Goal: Task Accomplishment & Management: Complete application form

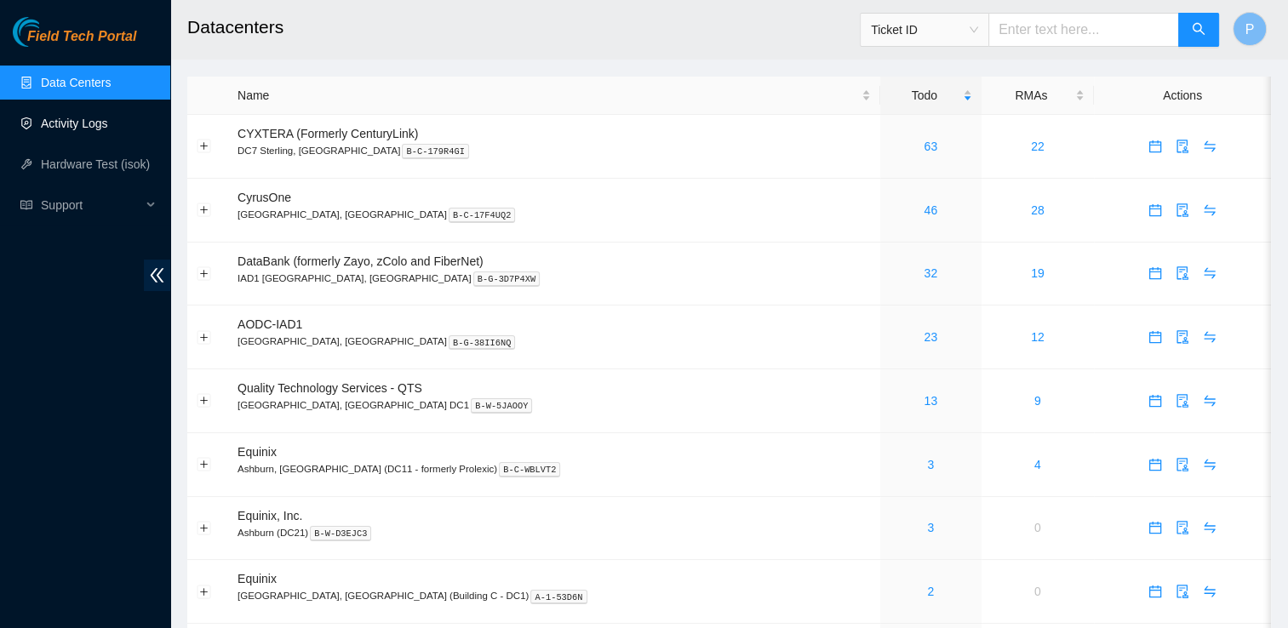
click at [46, 124] on link "Activity Logs" at bounding box center [74, 124] width 67 height 14
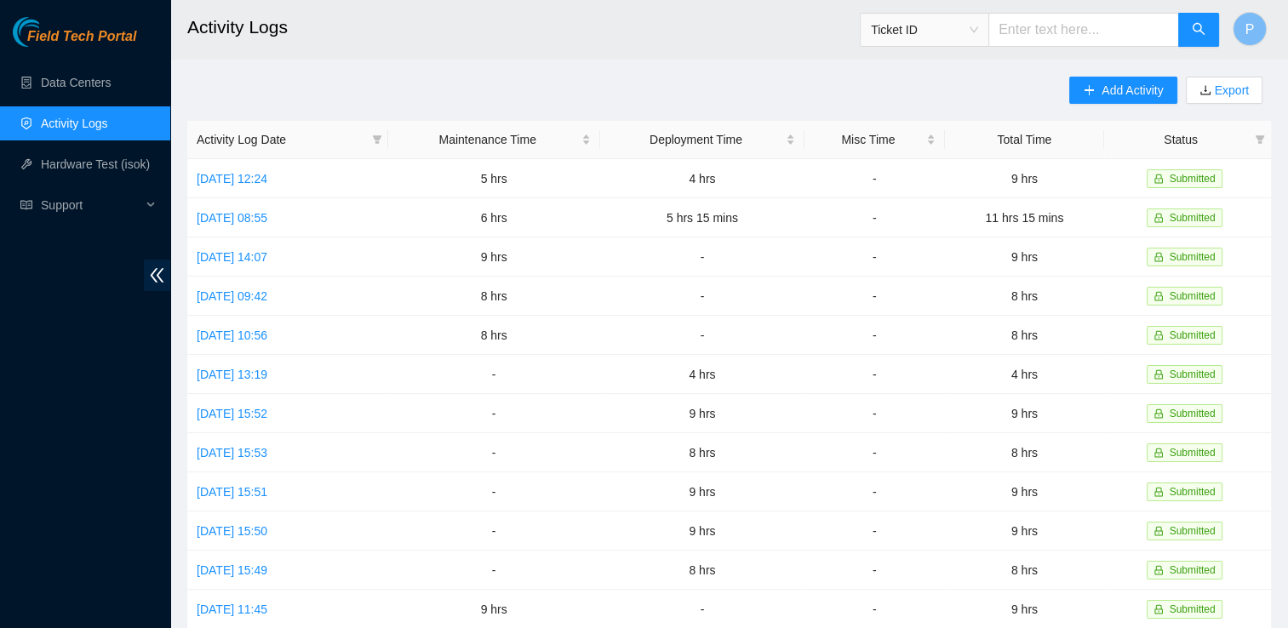
click at [883, 80] on div "Add Activity Export Activity Log Date Maintenance Time Deployment Time Misc Tim…" at bounding box center [729, 537] width 1084 height 920
click at [1112, 98] on span "Add Activity" at bounding box center [1131, 90] width 61 height 19
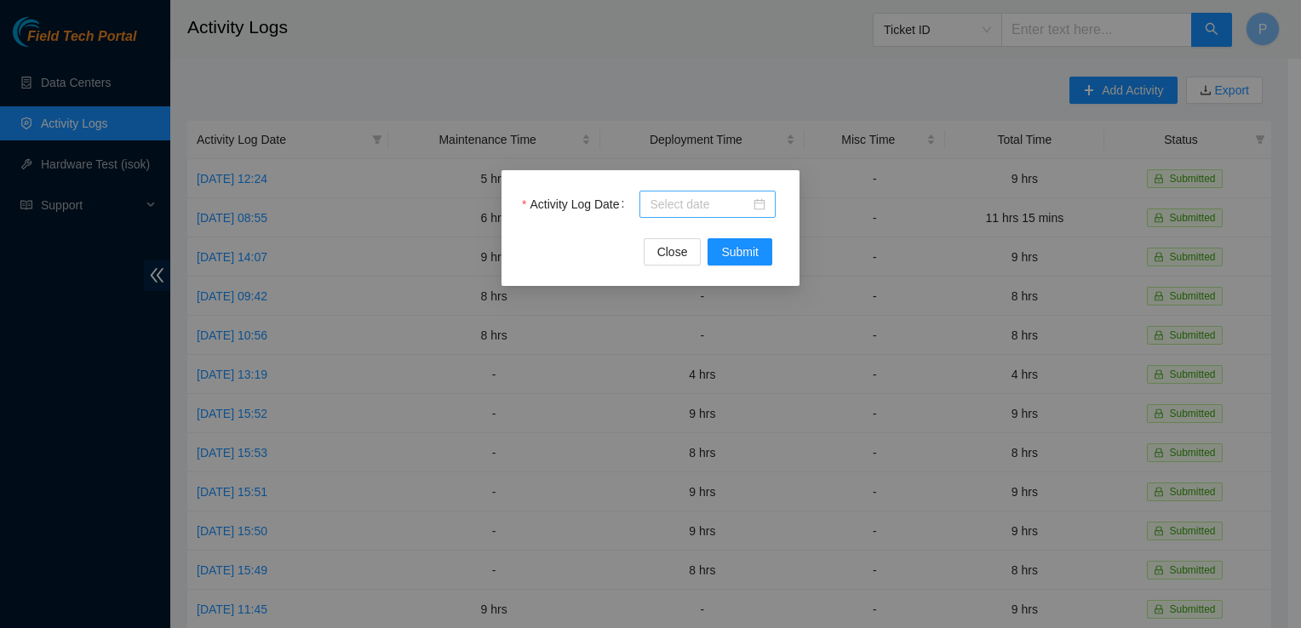
click at [755, 202] on div at bounding box center [707, 204] width 116 height 19
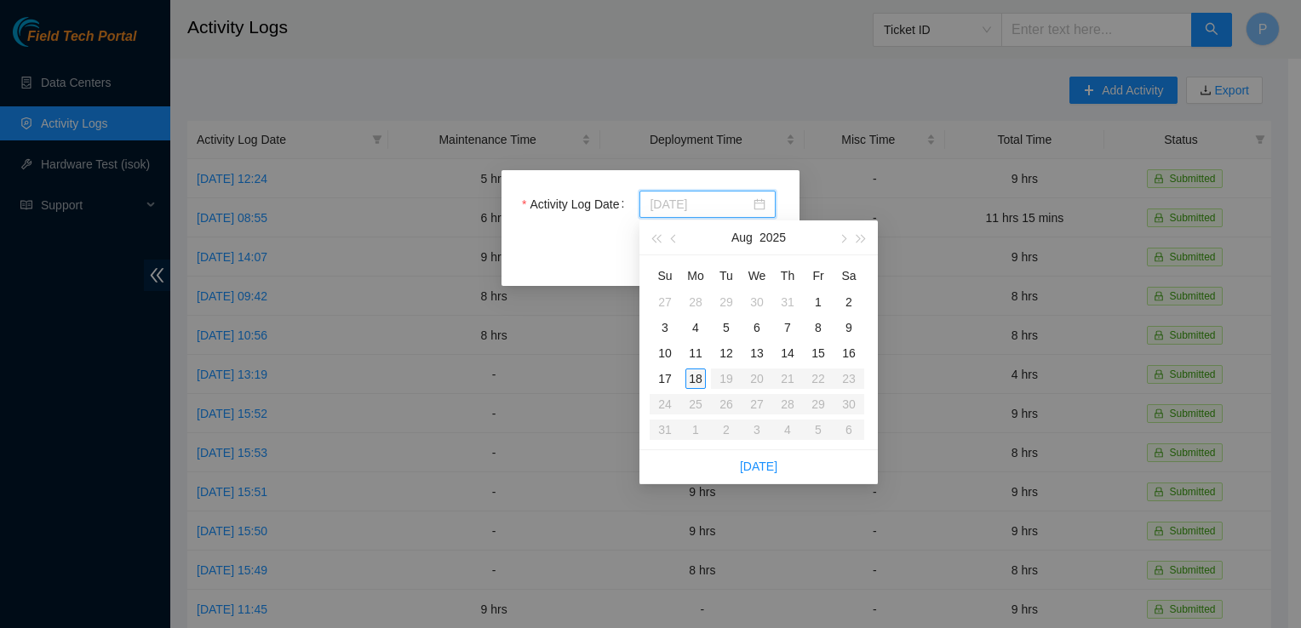
type input "[DATE]"
click at [695, 347] on div "11" at bounding box center [695, 353] width 20 height 20
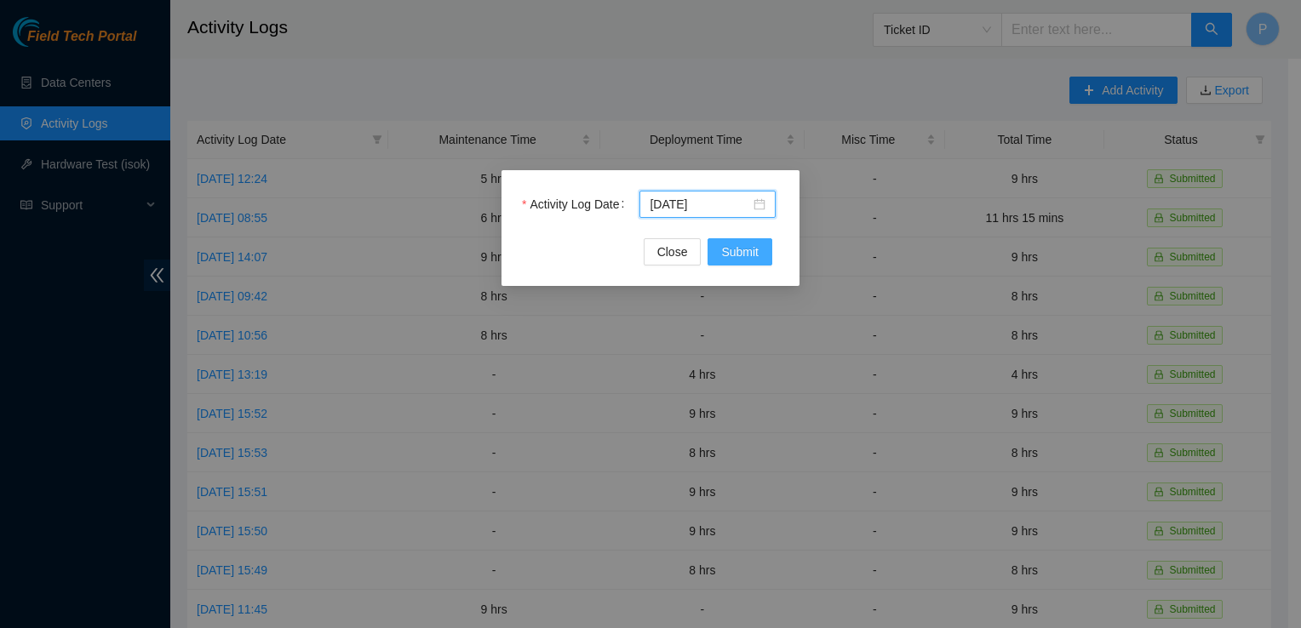
click at [738, 257] on span "Submit" at bounding box center [739, 252] width 37 height 19
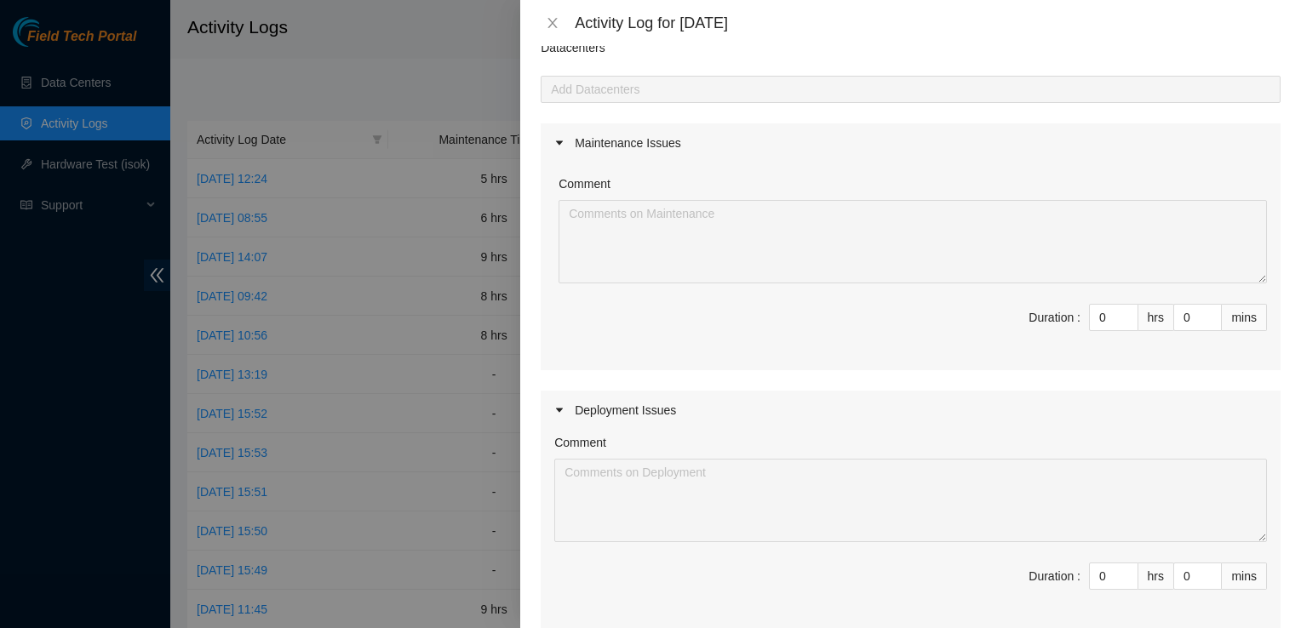
scroll to position [71, 0]
click at [775, 134] on div "Maintenance Issues" at bounding box center [910, 141] width 740 height 39
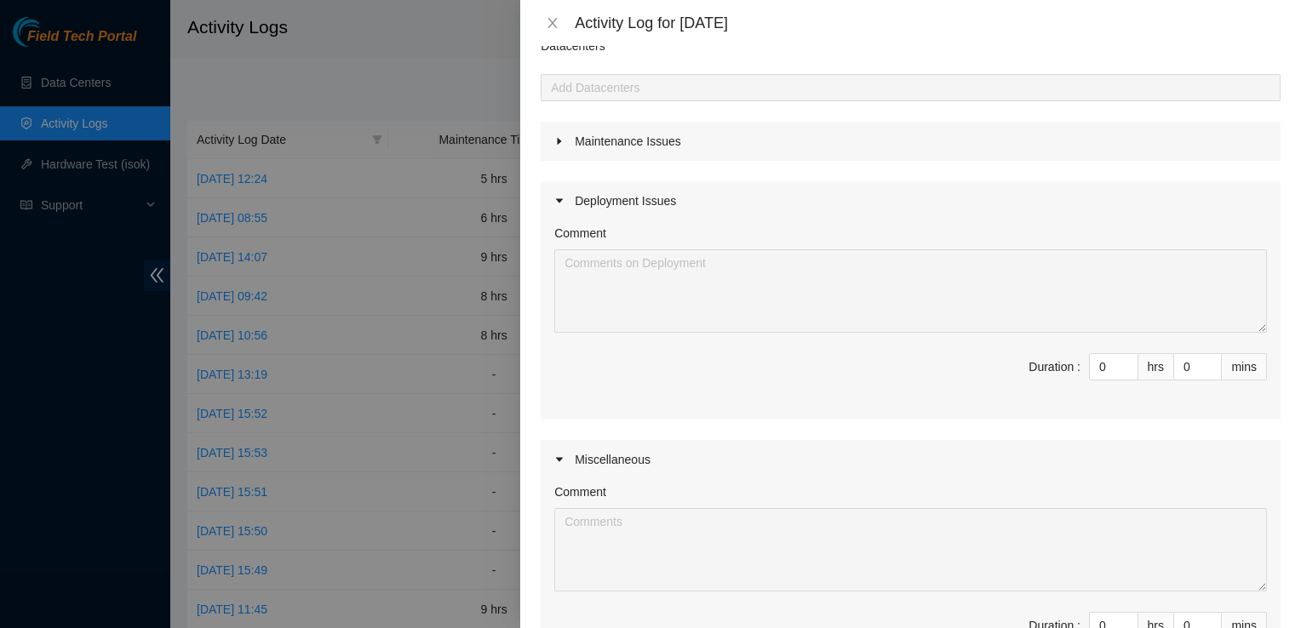
click at [775, 134] on div "Maintenance Issues" at bounding box center [910, 141] width 740 height 39
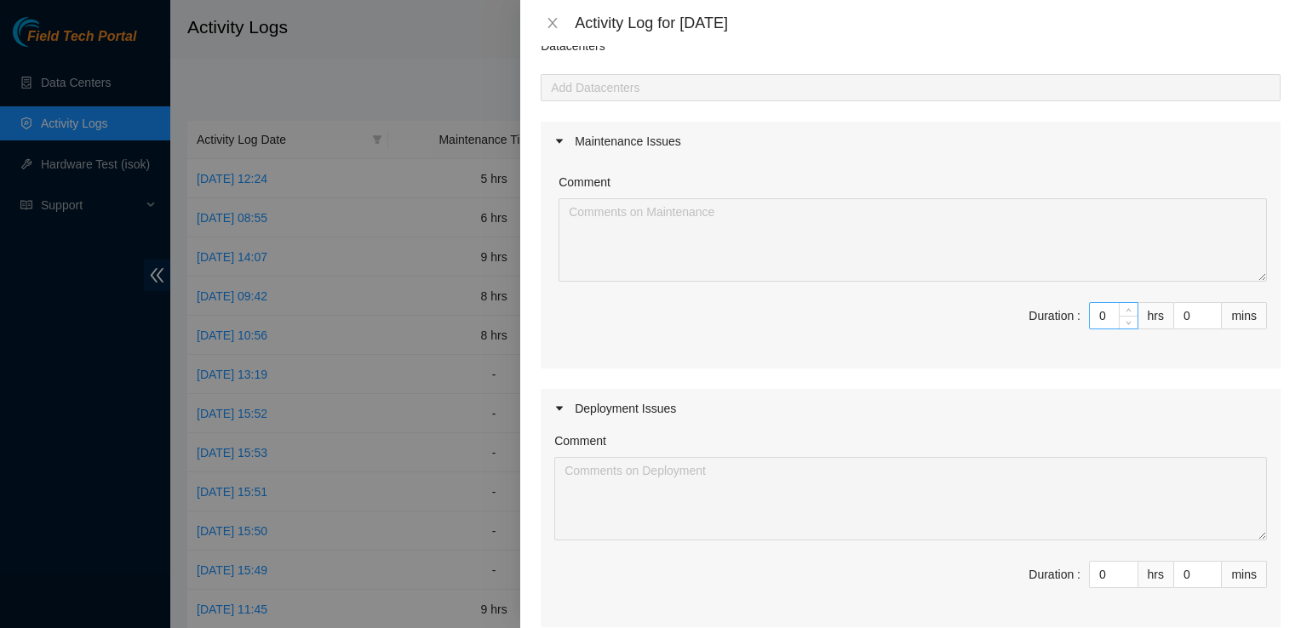
click at [1105, 317] on input "0" at bounding box center [1113, 316] width 48 height 26
click at [1283, 209] on div "Note: This activity log is for informational purposes only. You will not be pai…" at bounding box center [910, 337] width 781 height 582
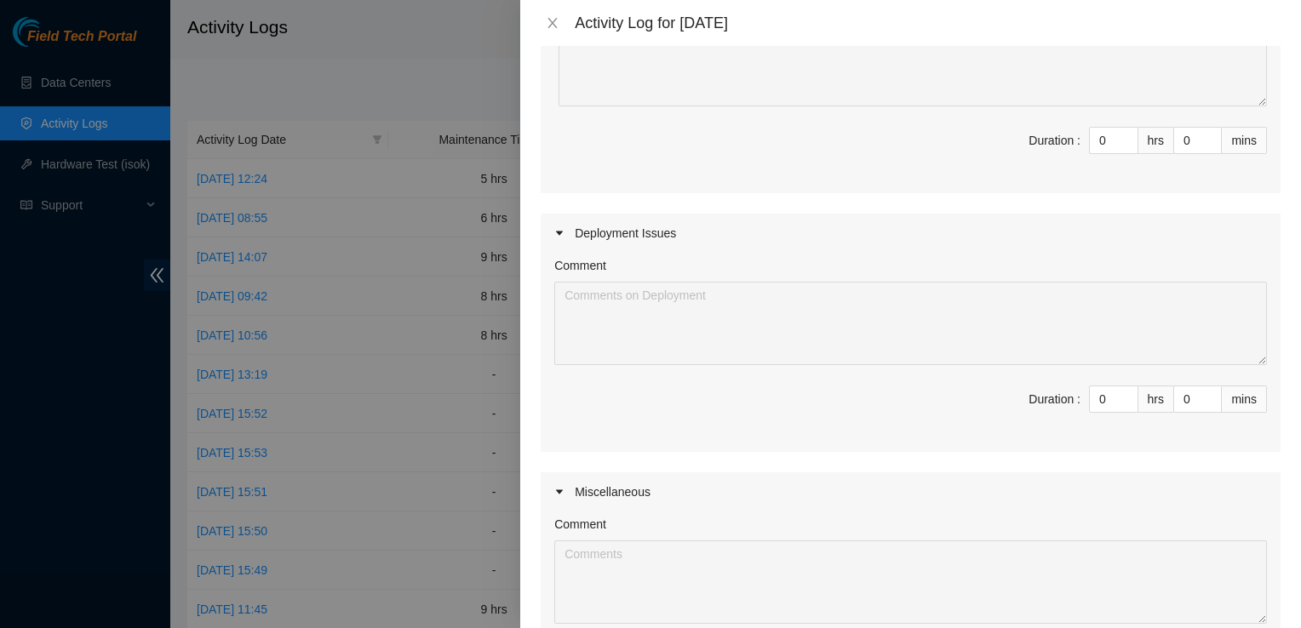
scroll to position [264, 0]
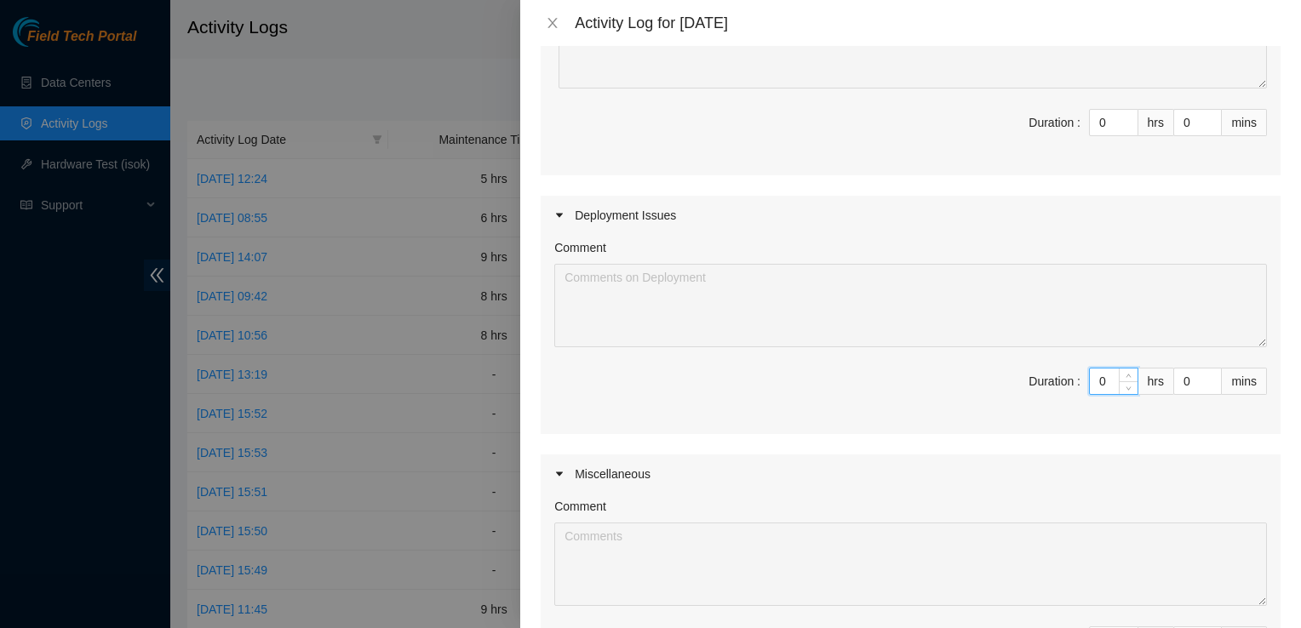
drag, startPoint x: 1093, startPoint y: 382, endPoint x: 1044, endPoint y: 390, distance: 49.1
click at [1044, 390] on span "Duration : 0 hrs 0 mins" at bounding box center [910, 392] width 712 height 48
type input "8"
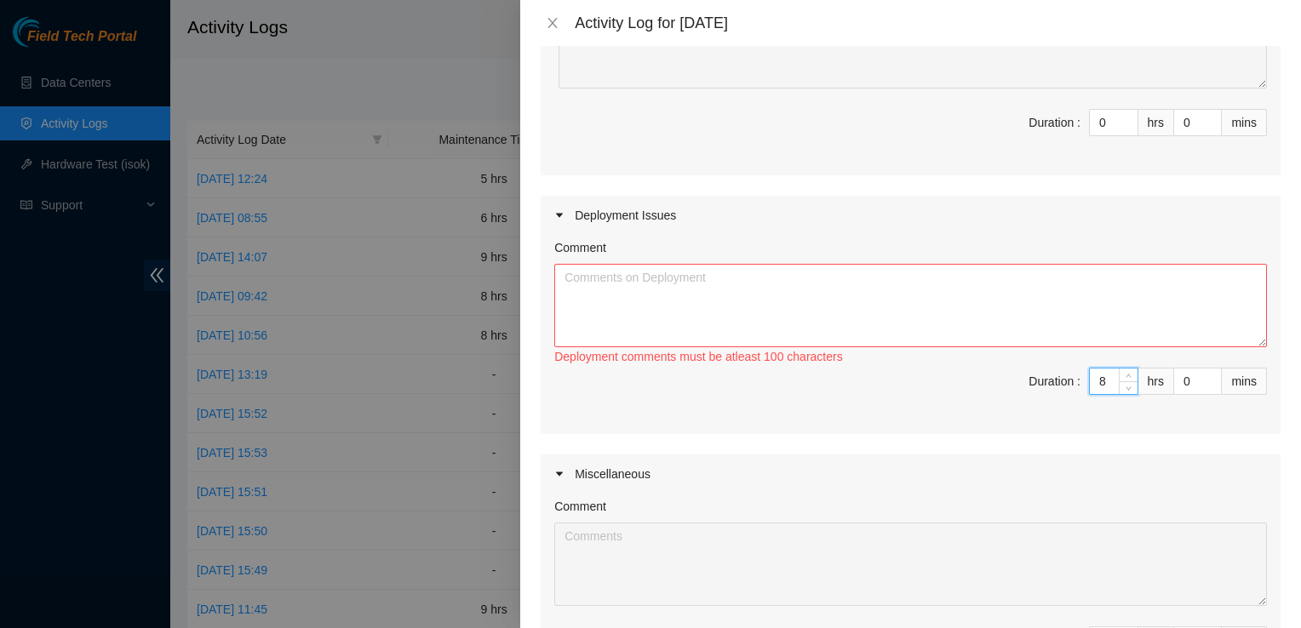
type input "8"
click at [798, 307] on textarea "Comment" at bounding box center [910, 305] width 712 height 83
click at [1100, 384] on input "8" at bounding box center [1113, 382] width 48 height 26
type input "0"
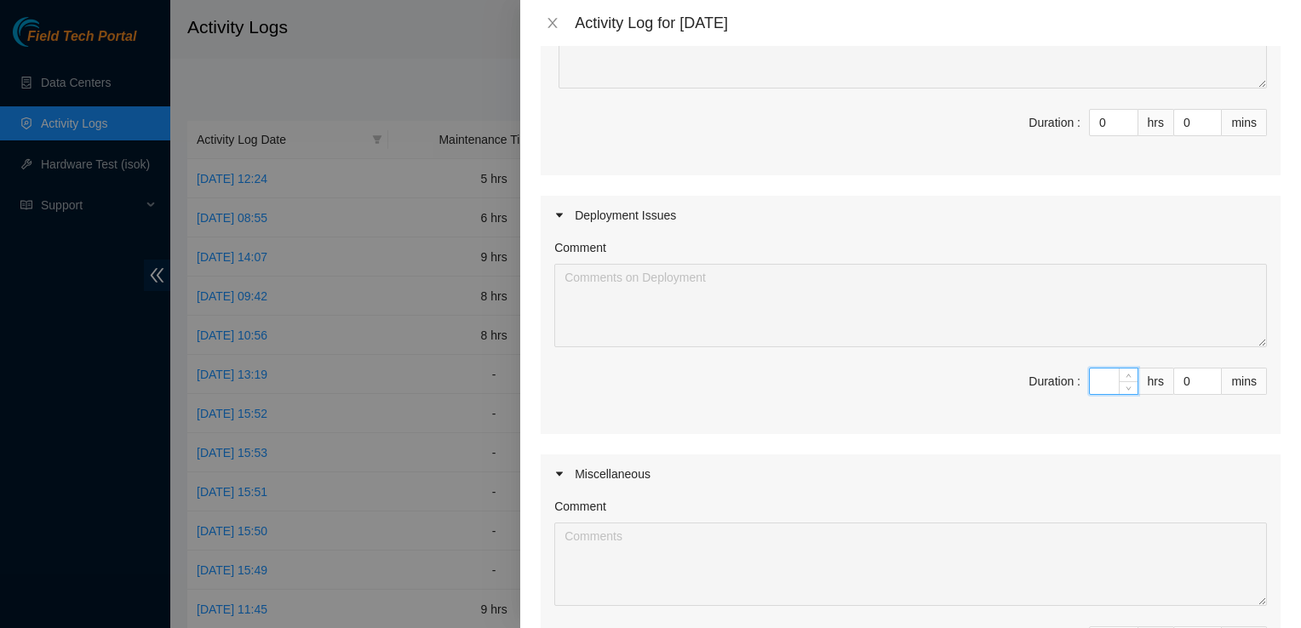
type input "9"
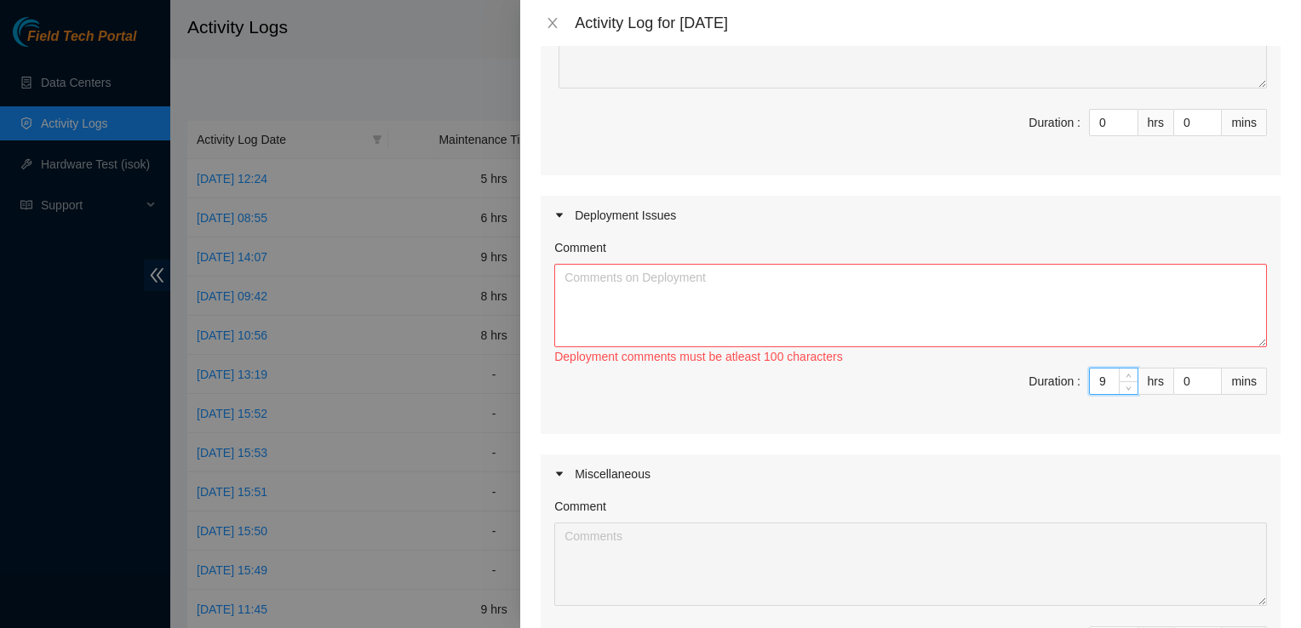
type input "9"
click at [987, 308] on textarea "Comment" at bounding box center [910, 305] width 712 height 83
type textarea "B"
click at [584, 297] on textarea "Received Deployment equipment from Loading Dock" at bounding box center [910, 305] width 712 height 83
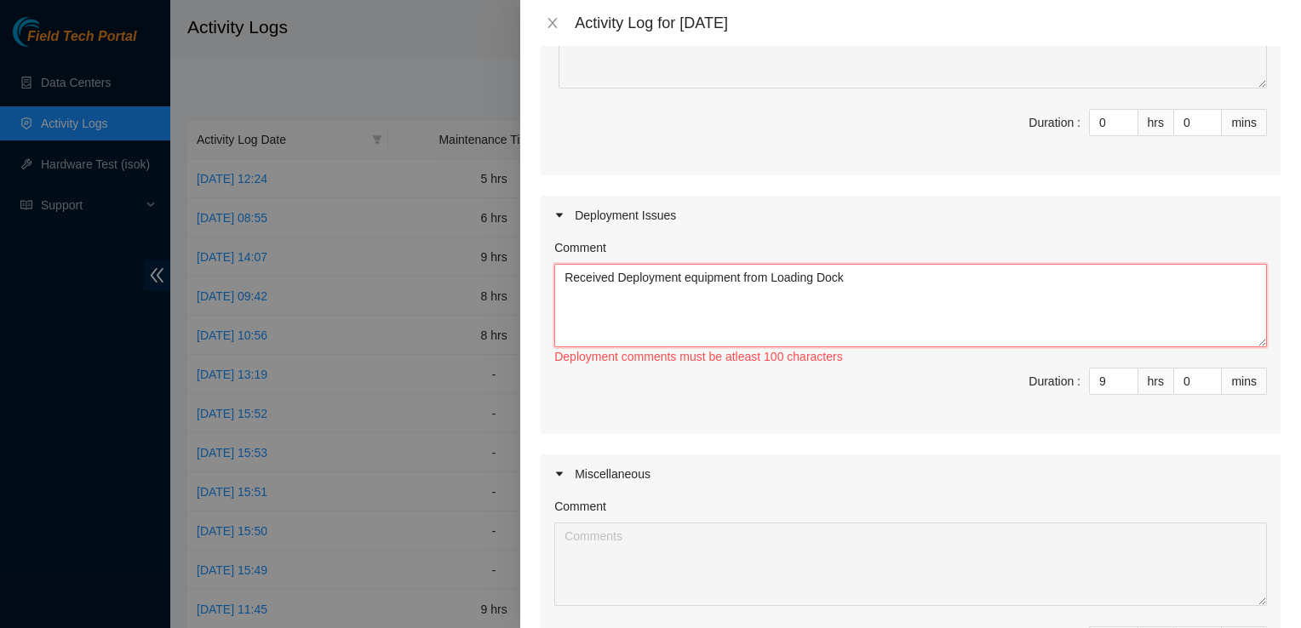
click at [715, 220] on div "Deployment Issues" at bounding box center [910, 215] width 740 height 39
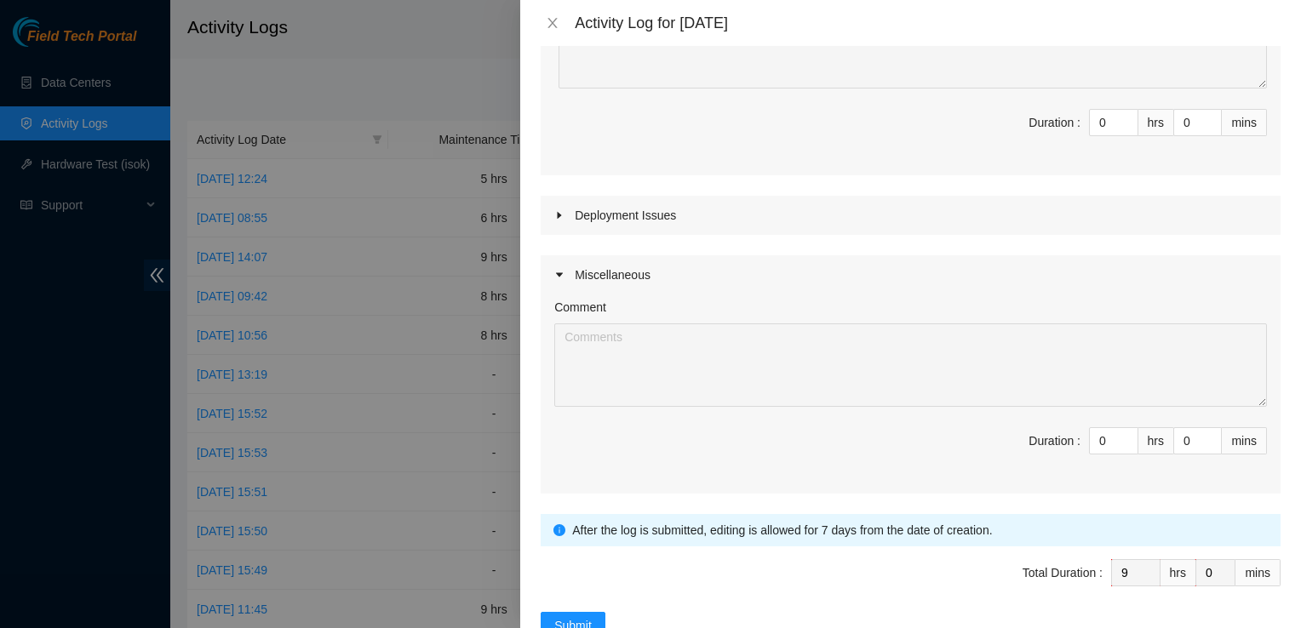
click at [773, 221] on div "Deployment Issues" at bounding box center [910, 215] width 740 height 39
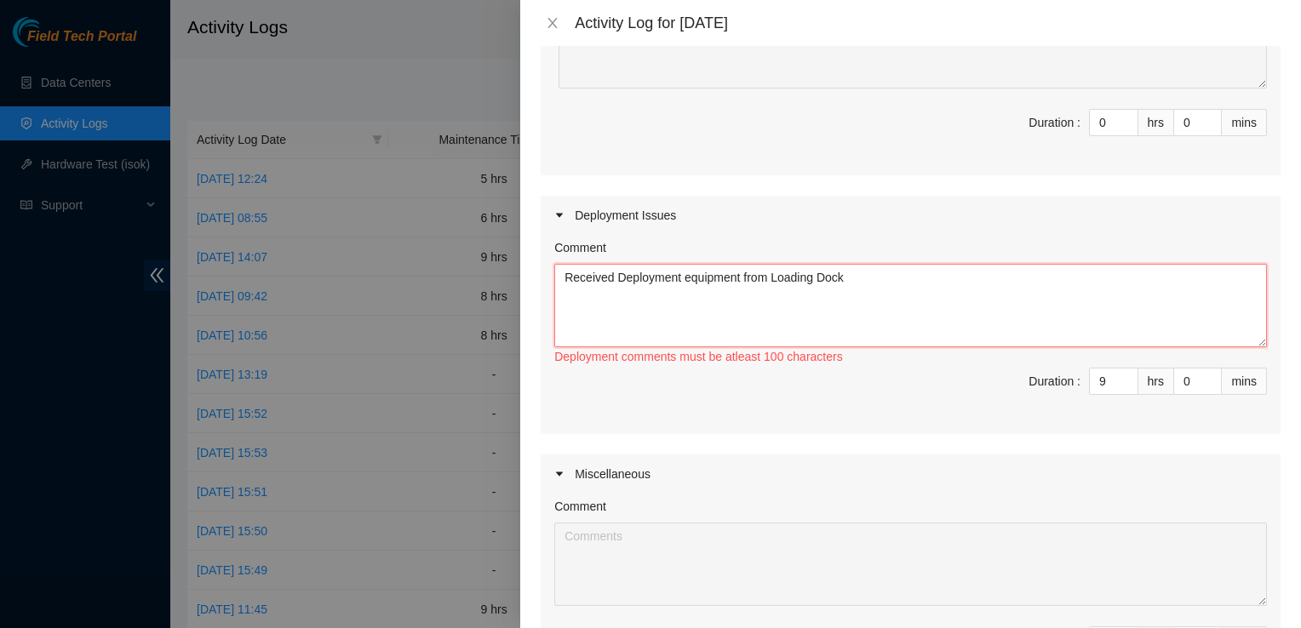
click at [728, 298] on textarea "Received Deployment equipment from Loading Dock" at bounding box center [910, 305] width 712 height 83
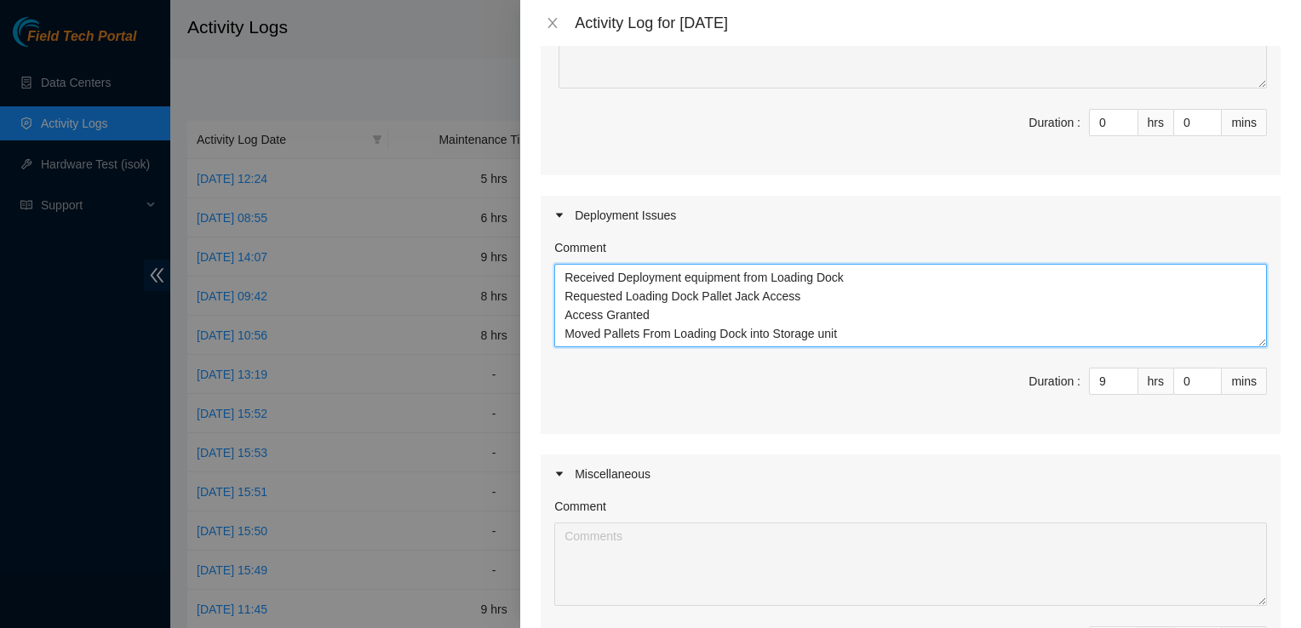
scroll to position [14, 0]
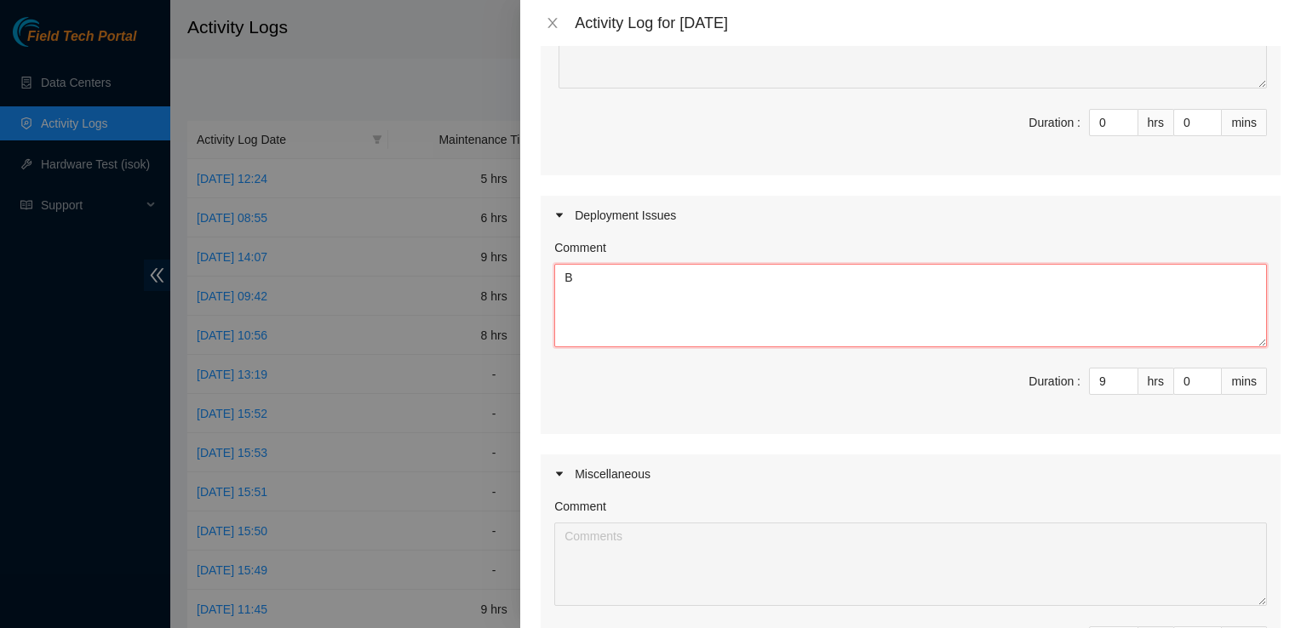
click at [715, 220] on div "Deployment Issues" at bounding box center [910, 215] width 740 height 39
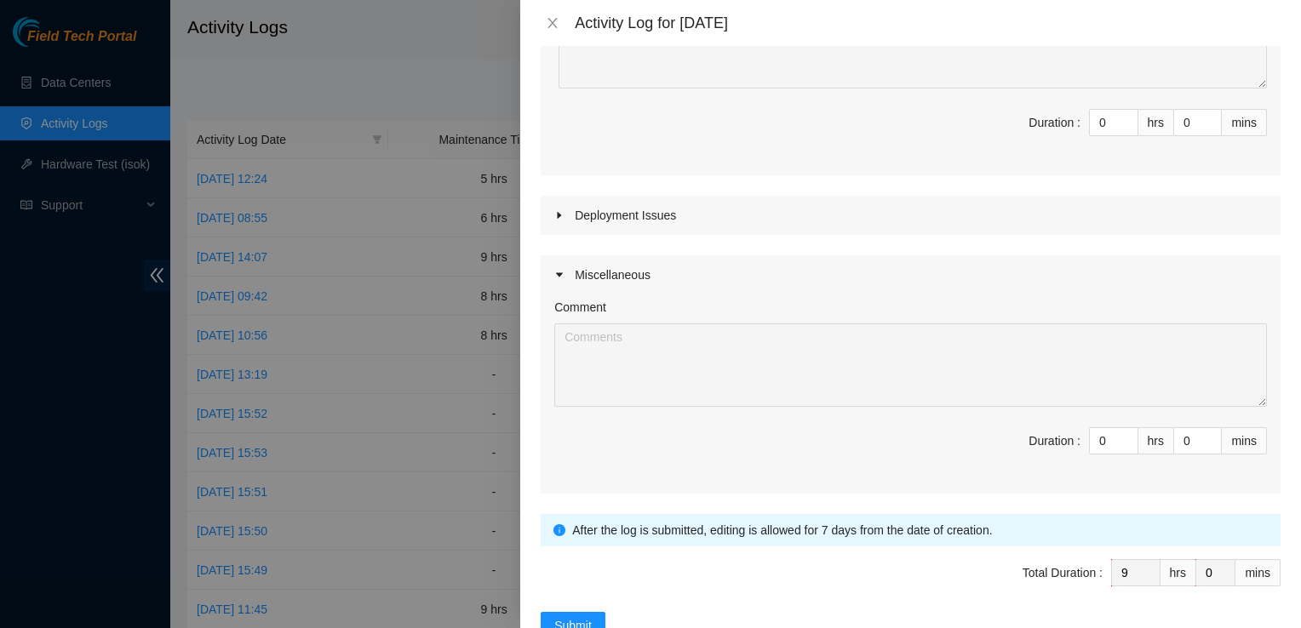
scroll to position [312, 0]
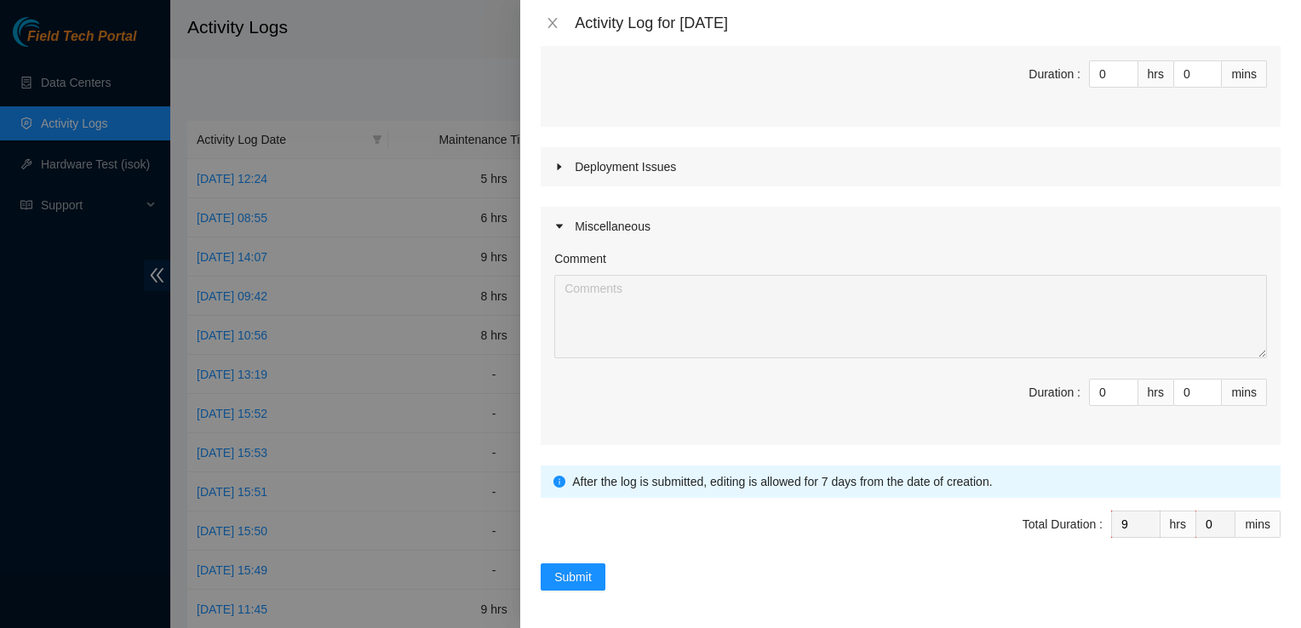
click at [691, 180] on div "Deployment Issues" at bounding box center [910, 166] width 740 height 39
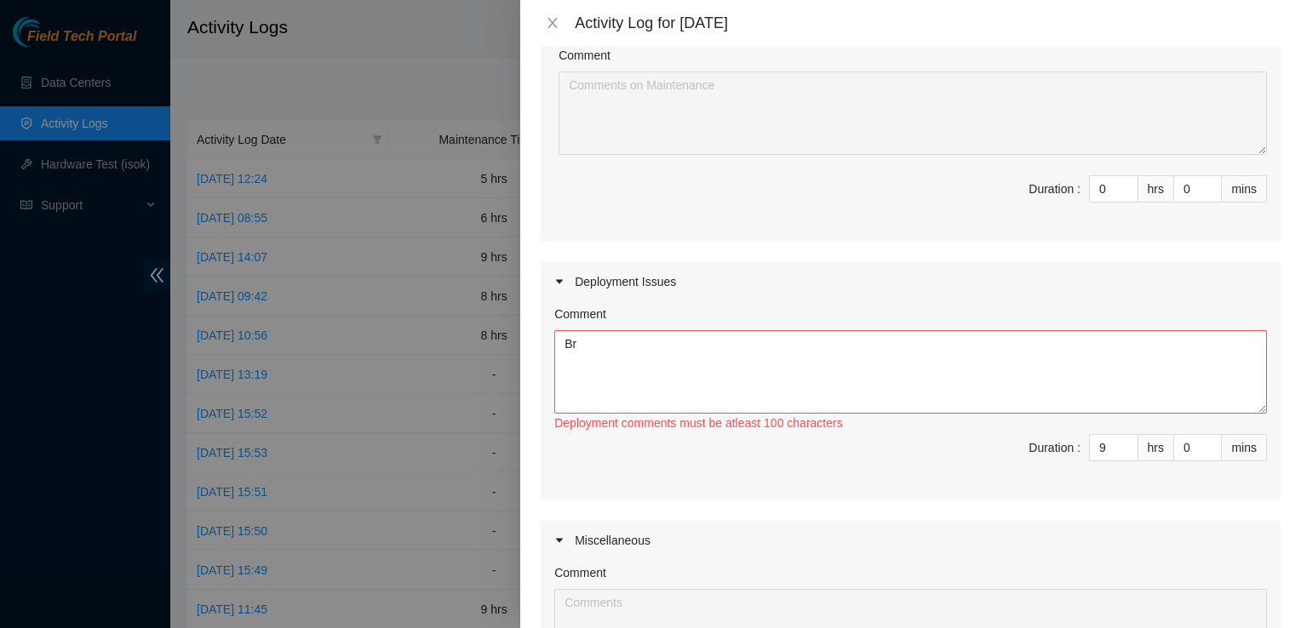
scroll to position [197, 0]
click at [820, 372] on textarea "Br" at bounding box center [910, 371] width 712 height 83
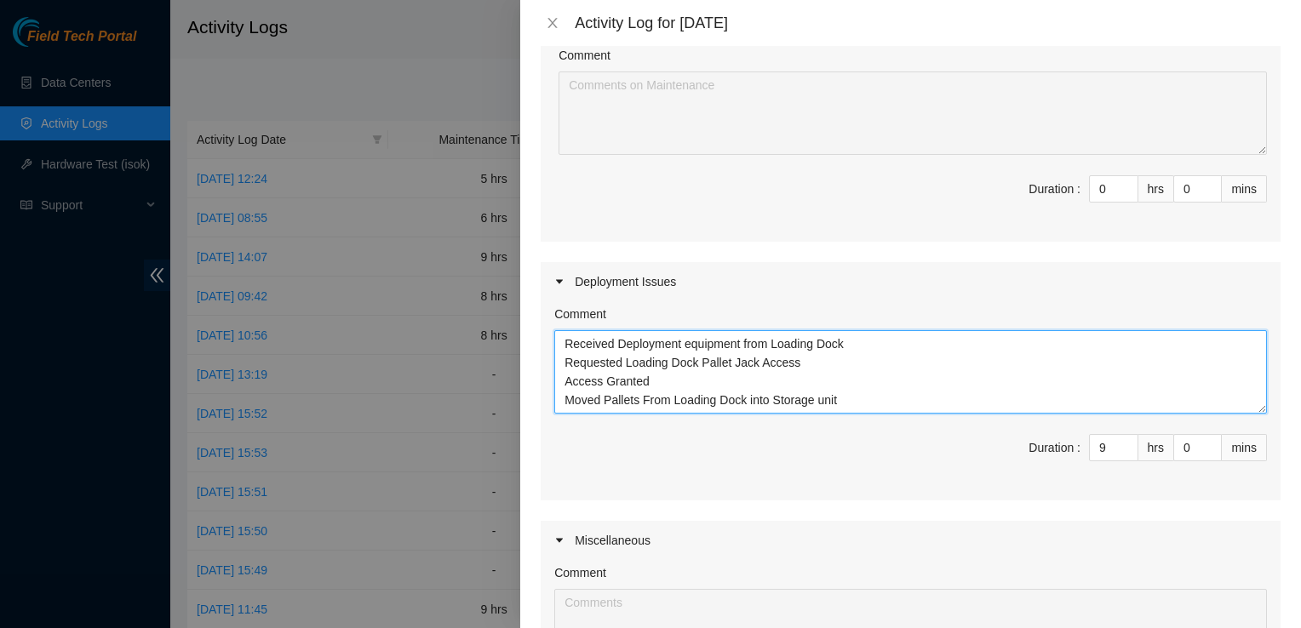
click at [868, 392] on textarea "Received Deployment equipment from Loading Dock Requested Loading Dock Pallet J…" at bounding box center [910, 371] width 712 height 83
click at [923, 386] on textarea "Received Deployment equipment from Loading Dock Requested Loading Dock Pallet J…" at bounding box center [910, 371] width 712 height 83
click at [849, 403] on textarea "Received Deployment equipment from Loading Dock Requested Loading Dock Pallet J…" at bounding box center [910, 371] width 712 height 83
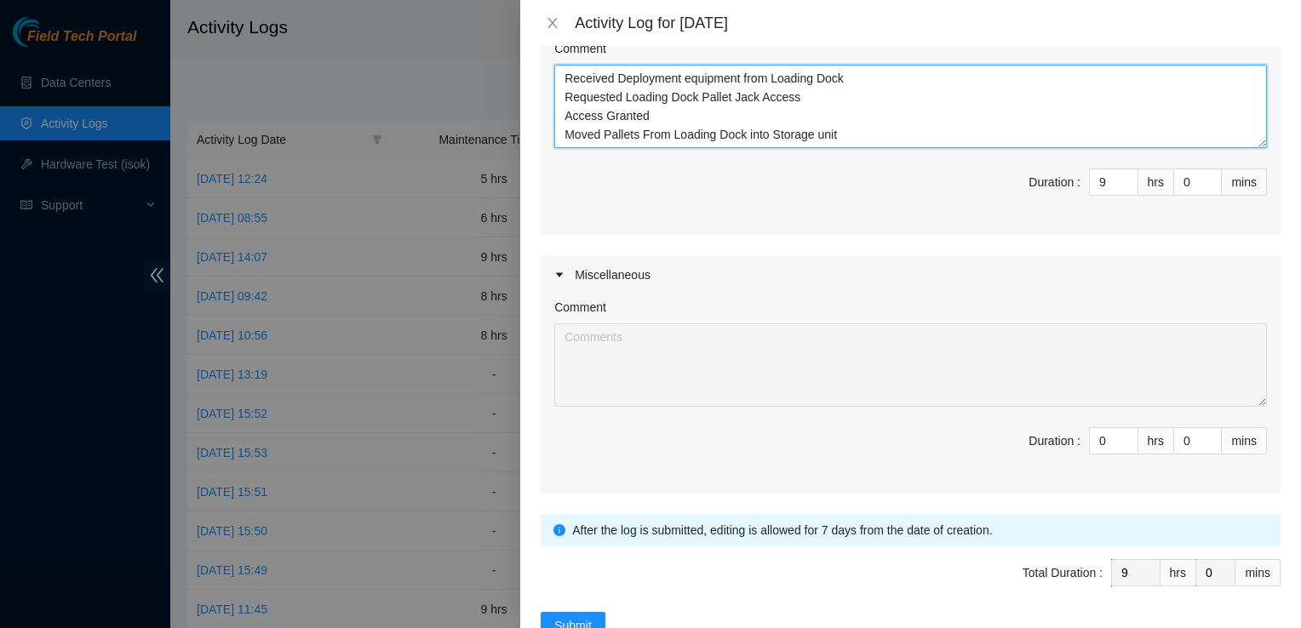
scroll to position [511, 0]
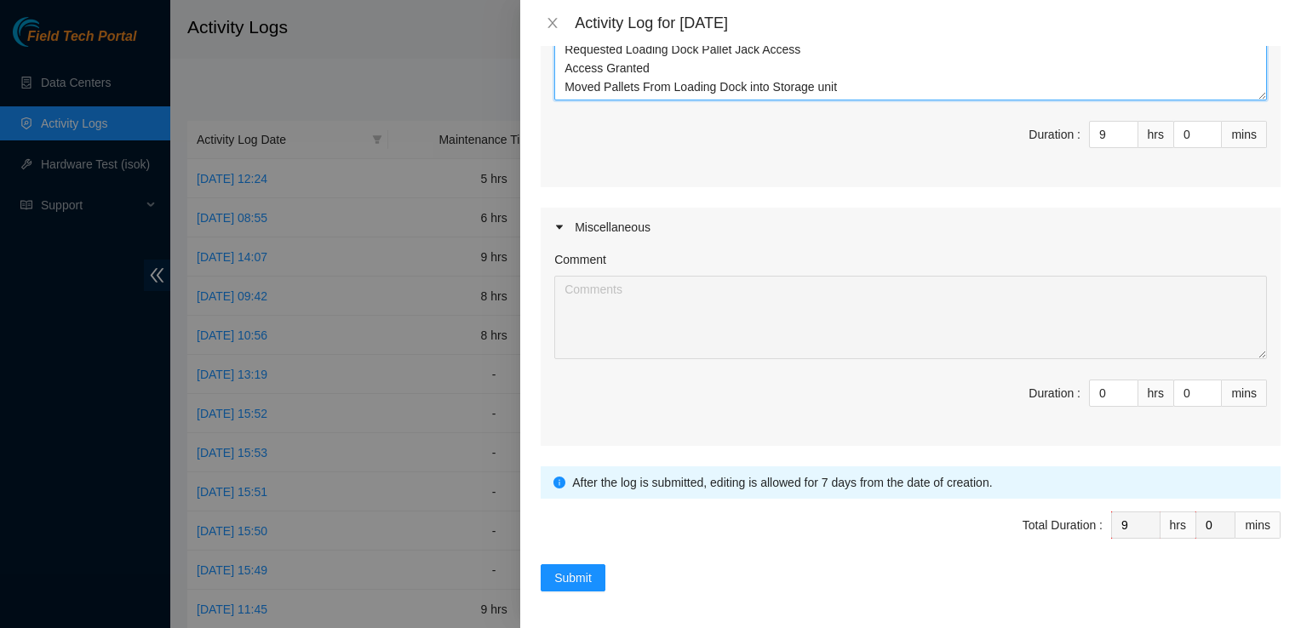
type textarea "Received Deployment equipment from Loading Dock Requested Loading Dock Pallet J…"
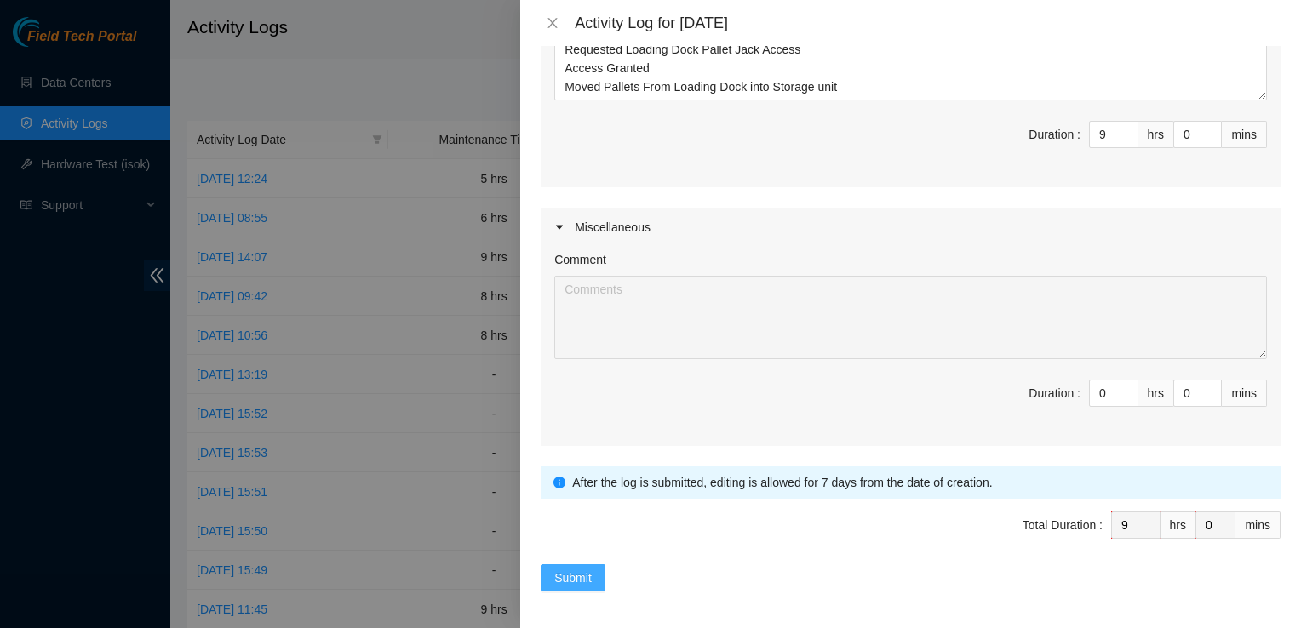
click at [604, 580] on button "Submit" at bounding box center [572, 577] width 65 height 27
click at [590, 573] on span "Submit" at bounding box center [591, 578] width 37 height 19
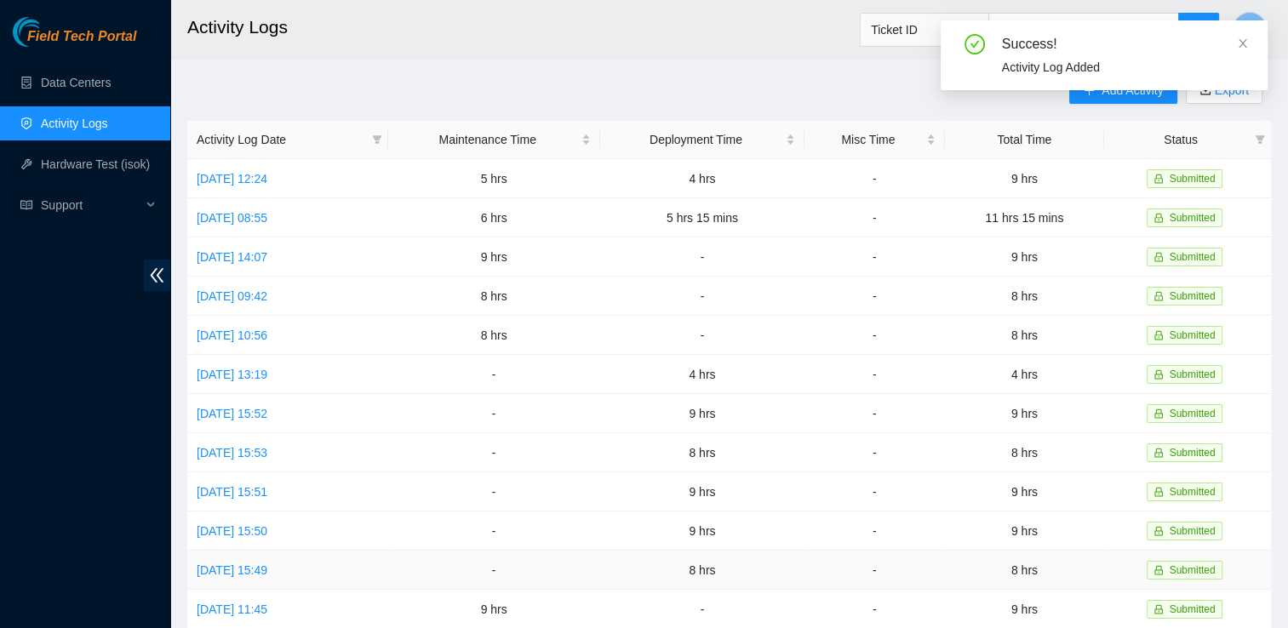
click at [590, 573] on td "-" at bounding box center [494, 570] width 212 height 39
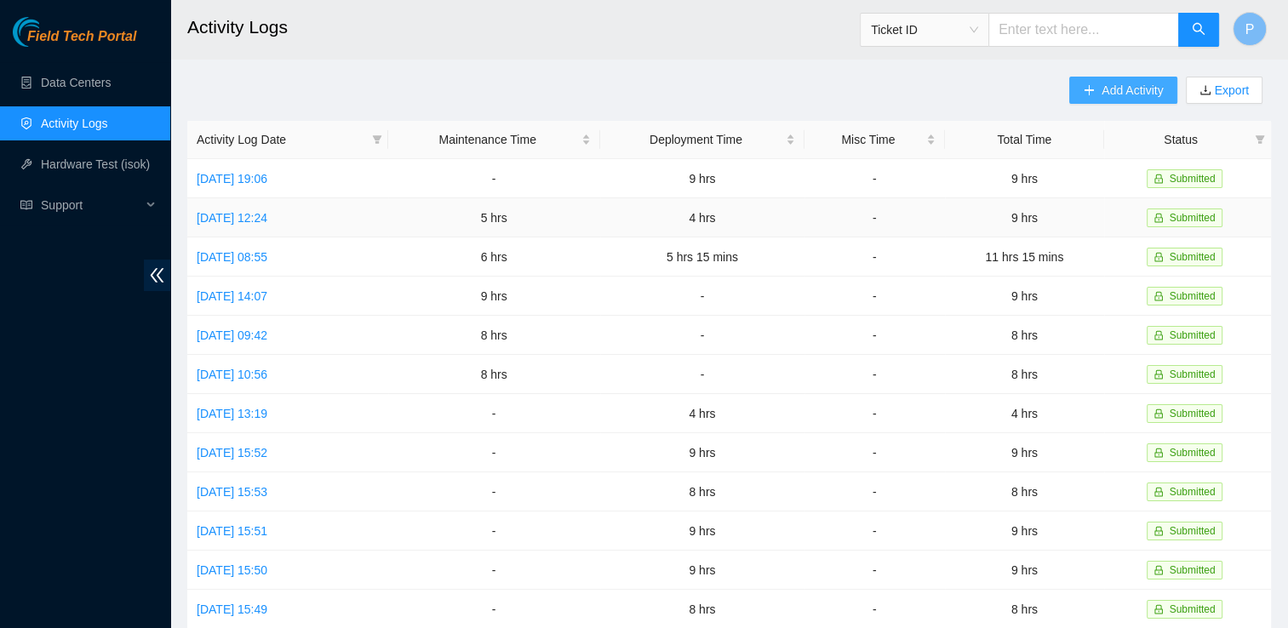
click at [1102, 89] on span "Add Activity" at bounding box center [1131, 90] width 61 height 19
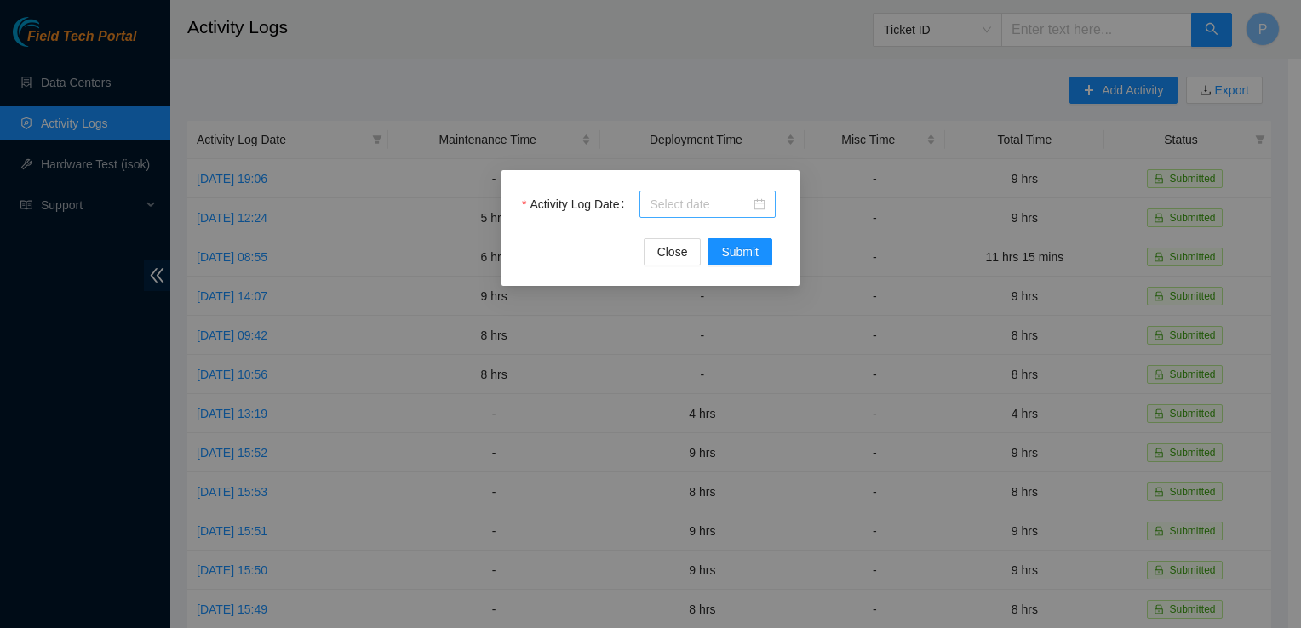
click at [774, 208] on div at bounding box center [707, 204] width 136 height 27
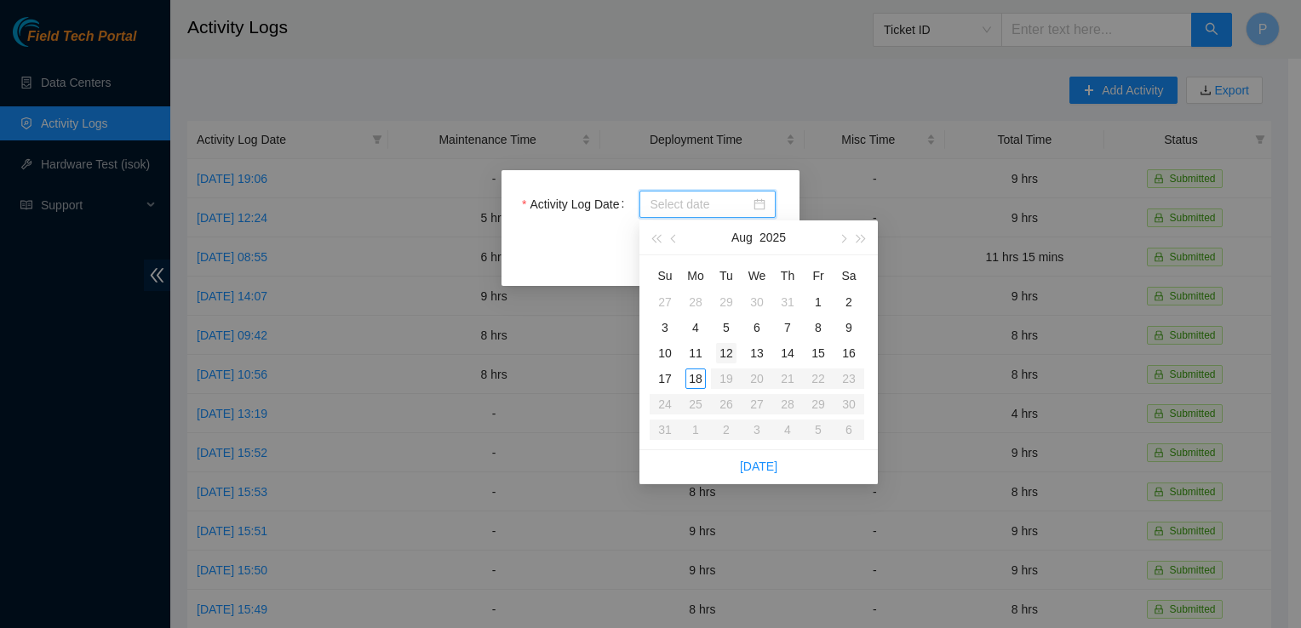
click at [725, 354] on div "12" at bounding box center [726, 353] width 20 height 20
type input "[DATE]"
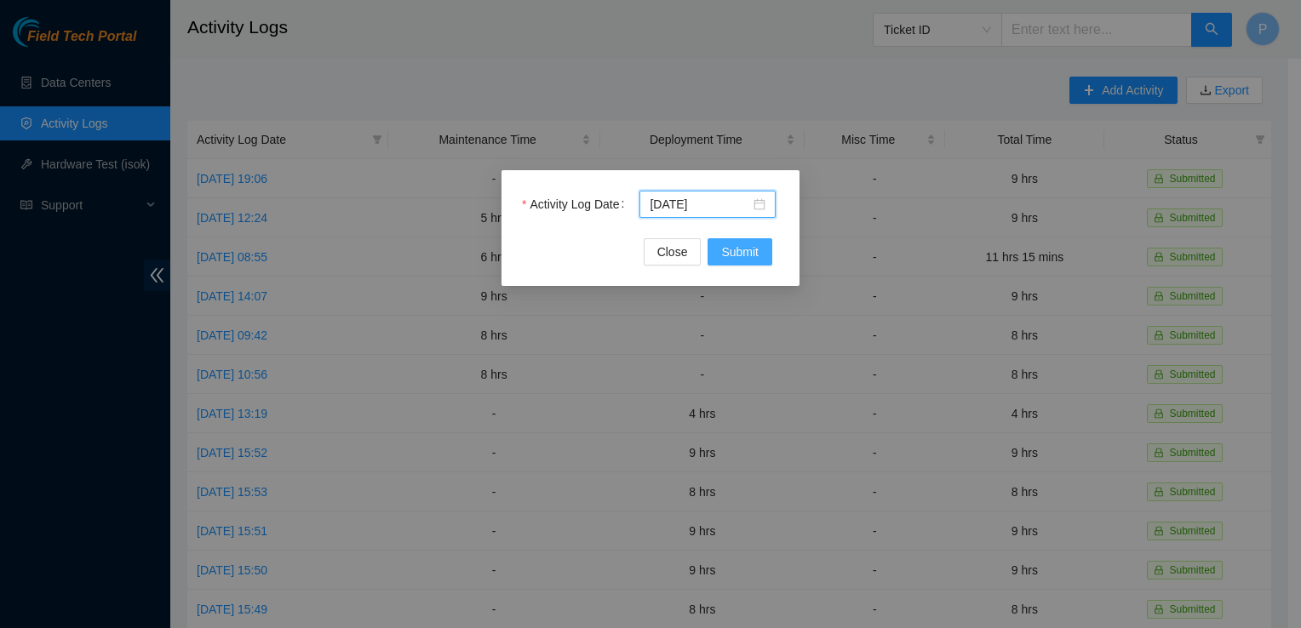
click at [743, 252] on span "Submit" at bounding box center [739, 252] width 37 height 19
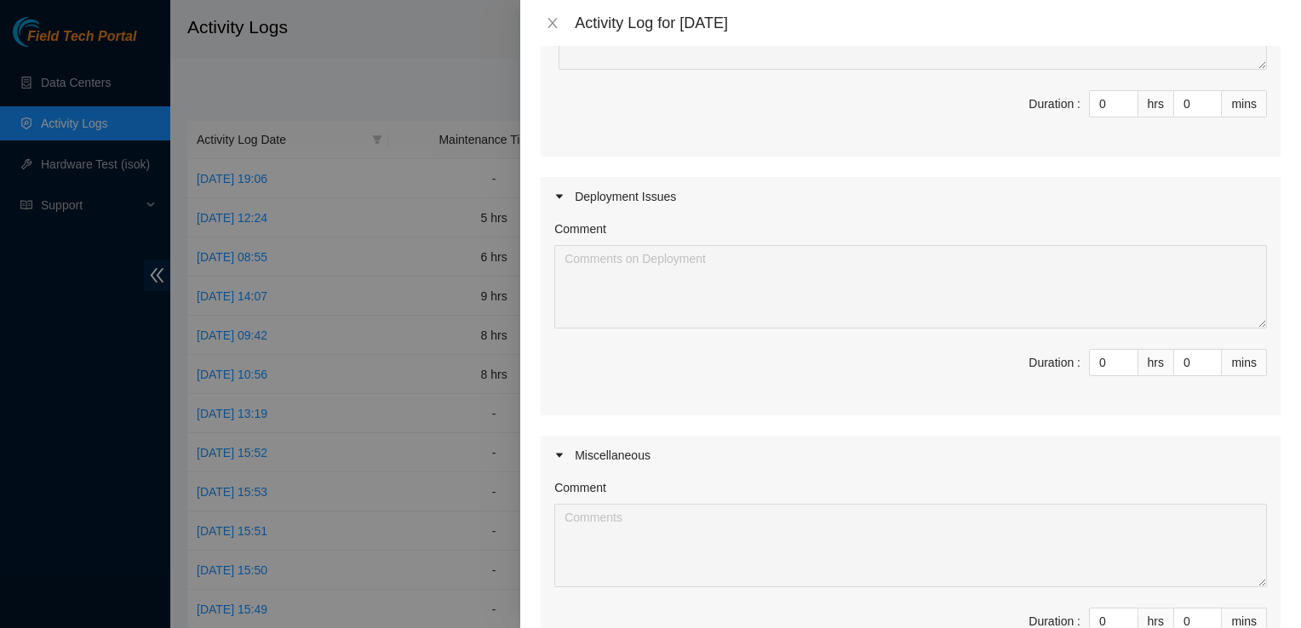
scroll to position [283, 0]
click at [1102, 363] on input "0" at bounding box center [1113, 363] width 48 height 26
type input "8"
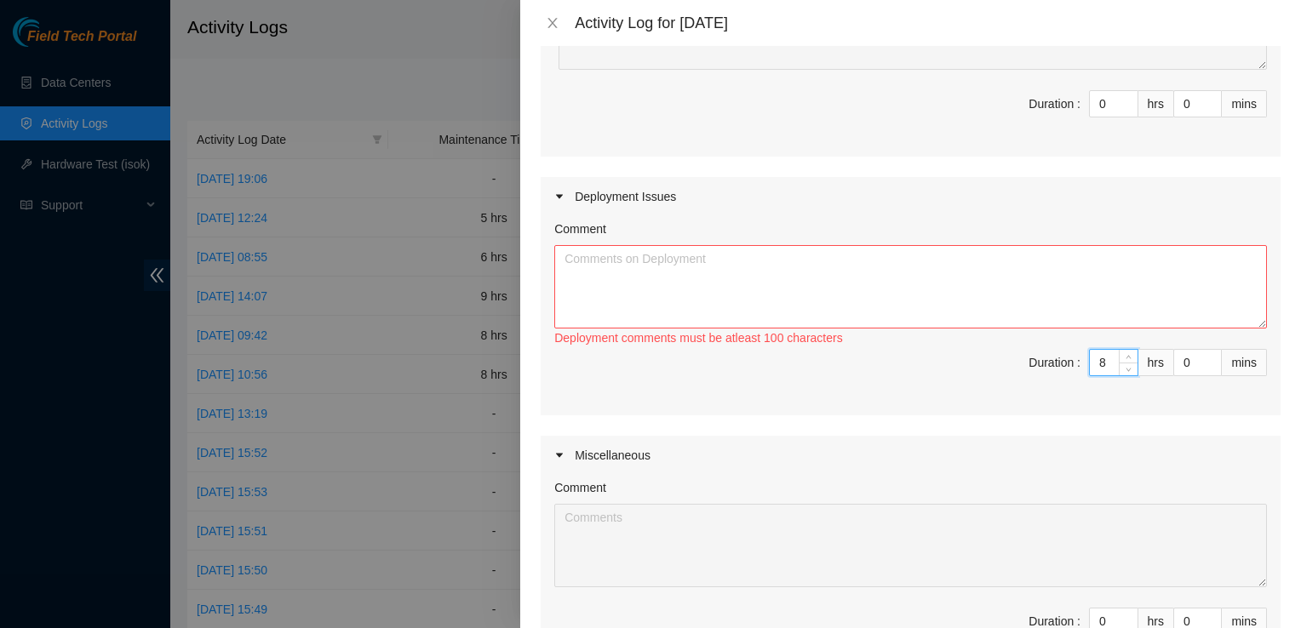
type input "8"
click at [930, 312] on textarea "Comment" at bounding box center [910, 286] width 712 height 83
click at [626, 267] on textarea "Broke Down Pallets Placed" at bounding box center [910, 286] width 712 height 83
click at [637, 259] on textarea "Broke Down Pallets Placed" at bounding box center [910, 286] width 712 height 83
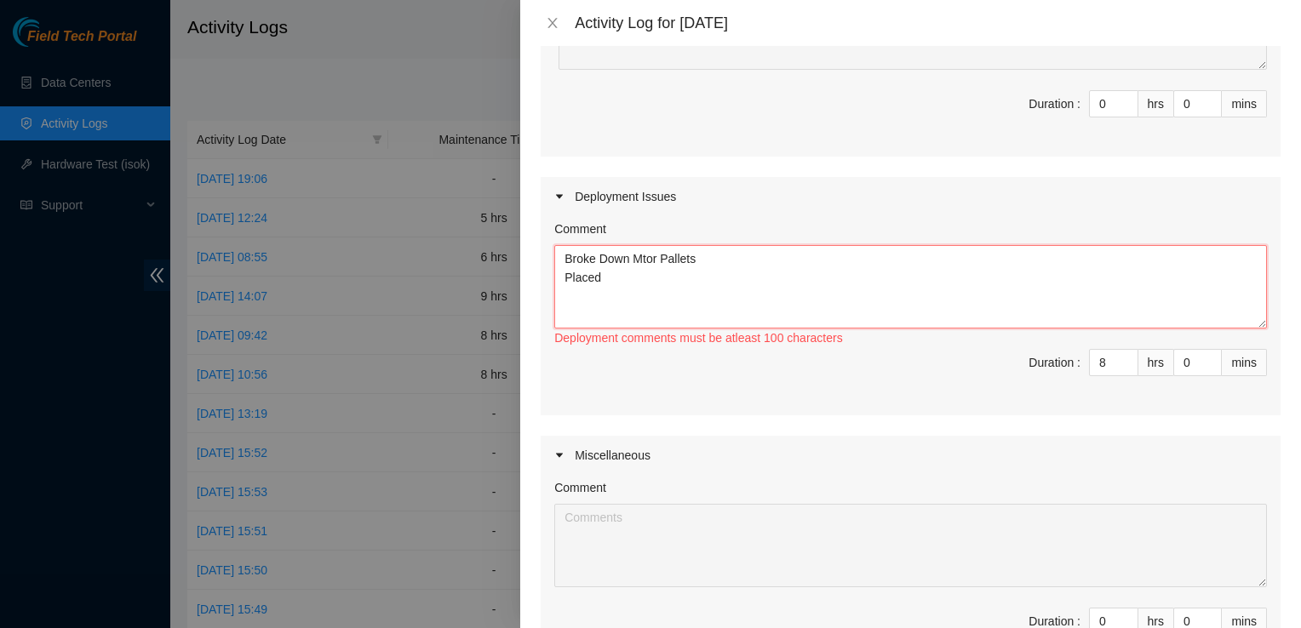
click at [744, 266] on textarea "Broke Down Mtor Pallets Placed" at bounding box center [910, 286] width 712 height 83
click at [661, 260] on textarea "Broke Down Mtor Pallets Placed" at bounding box center [910, 286] width 712 height 83
click at [804, 267] on textarea "Broke Down Mtor and Cables Pallets Placed" at bounding box center [910, 286] width 712 height 83
click at [733, 257] on textarea "Broke Down Mtor and Cables Pallets Placed" at bounding box center [910, 286] width 712 height 83
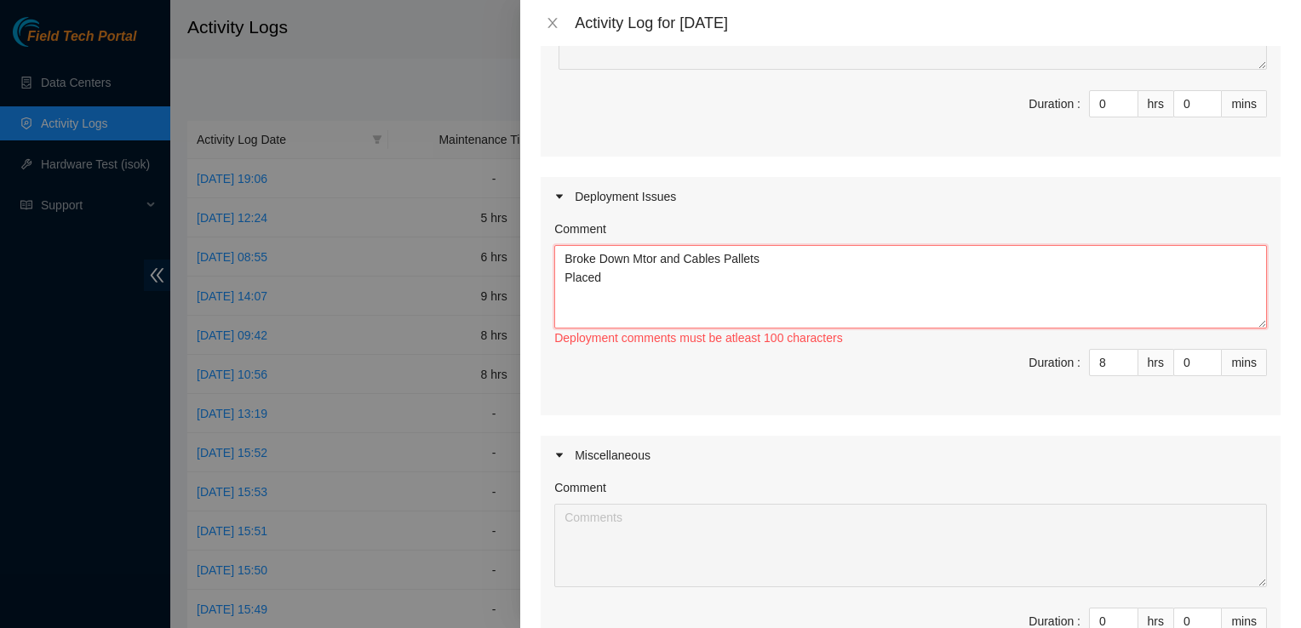
click at [758, 255] on textarea "Broke Down Mtor and Cables Pallets Placed" at bounding box center [910, 286] width 712 height 83
click at [735, 273] on textarea "Broke Down Mtor and Cables Pallet Placed" at bounding box center [910, 286] width 712 height 83
type textarea "Broke Down Mtor and Cables Pallet Placed Equipment onto Flatbed Cart Put aside …"
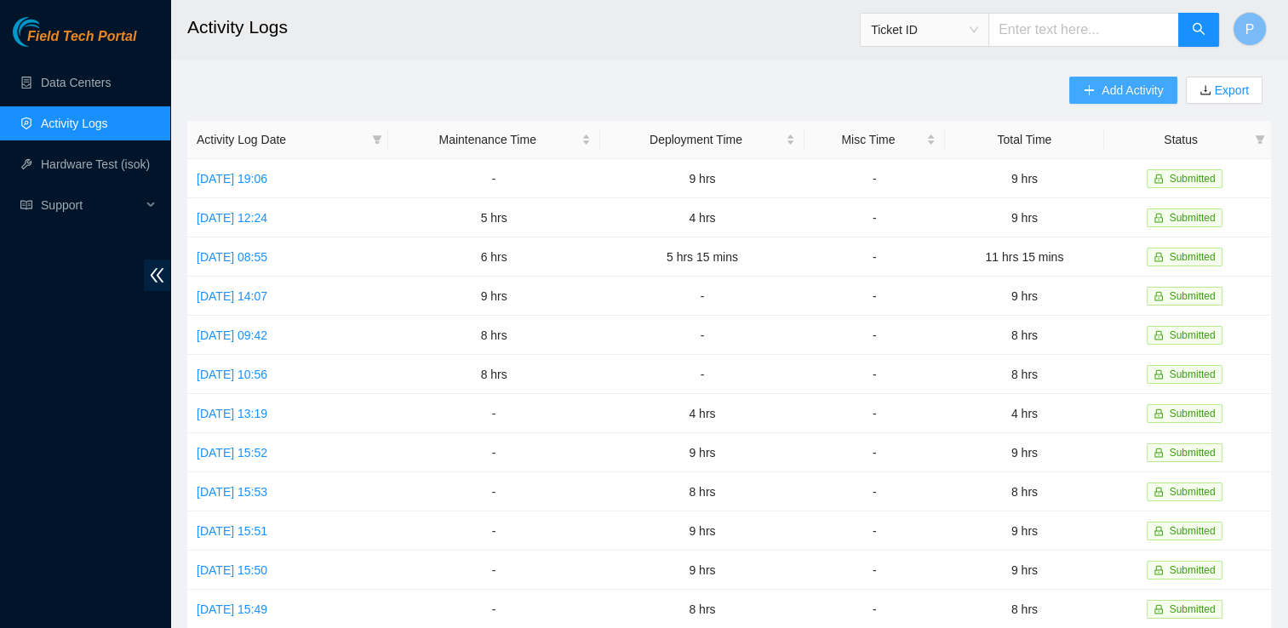
click at [1093, 86] on icon "plus" at bounding box center [1089, 90] width 12 height 12
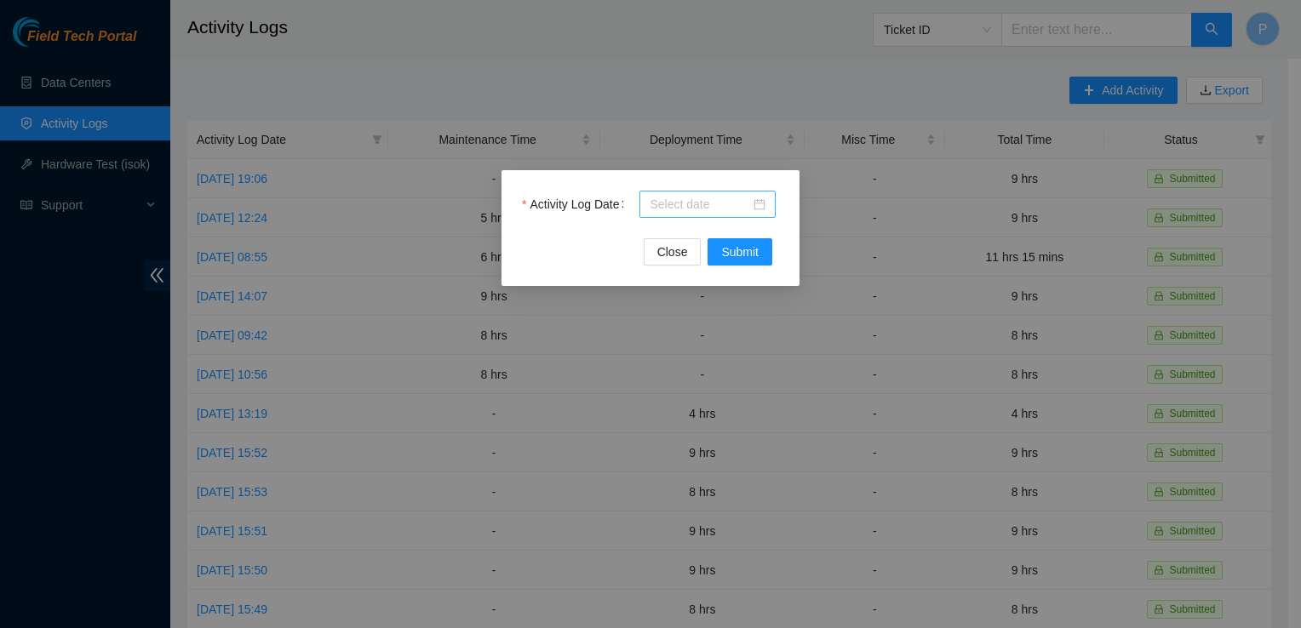
click at [758, 200] on div at bounding box center [707, 204] width 116 height 19
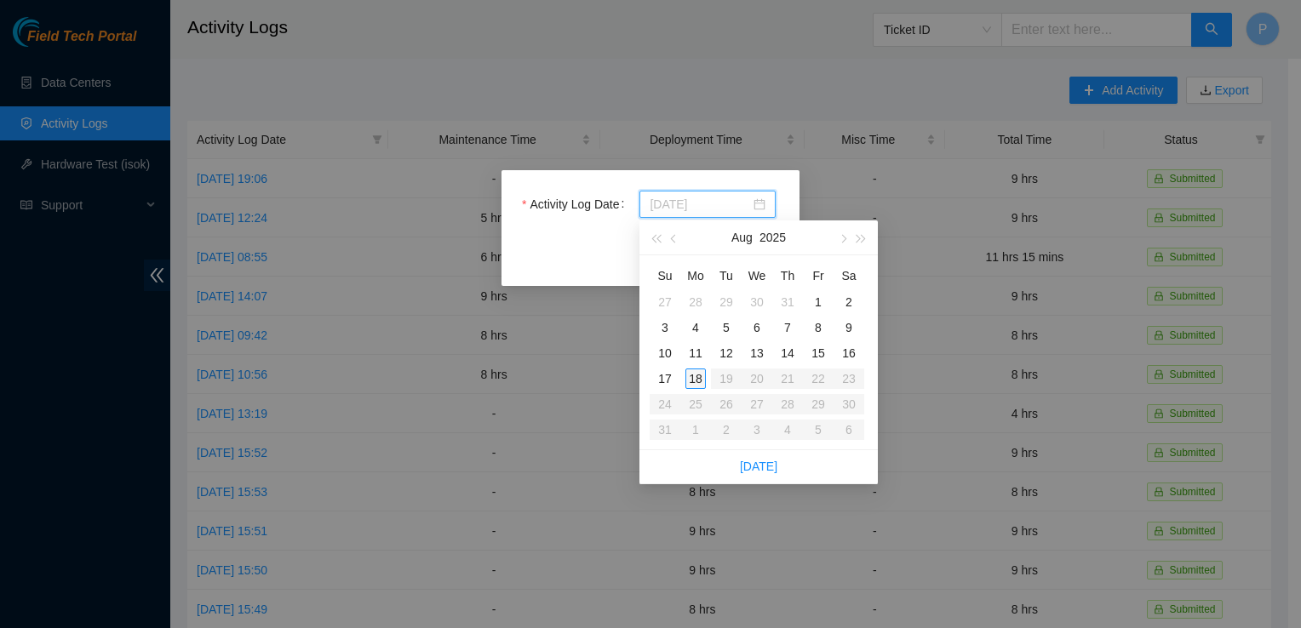
type input "[DATE]"
click at [700, 384] on div "18" at bounding box center [695, 379] width 20 height 20
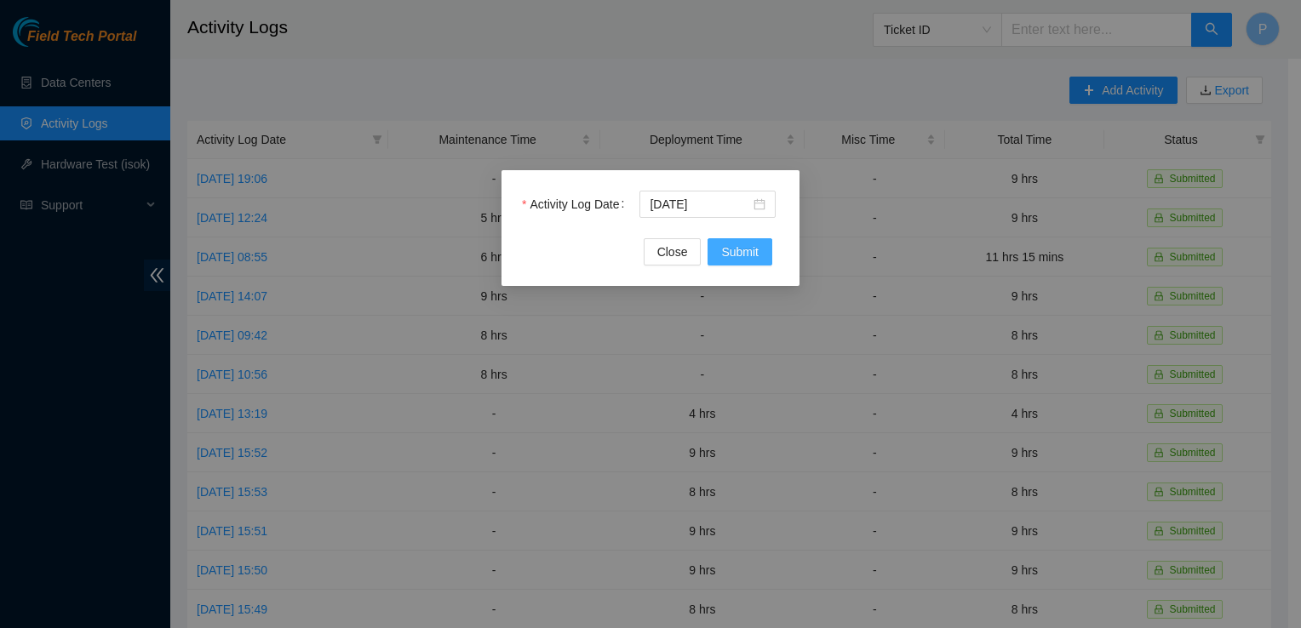
click at [746, 257] on span "Submit" at bounding box center [739, 252] width 37 height 19
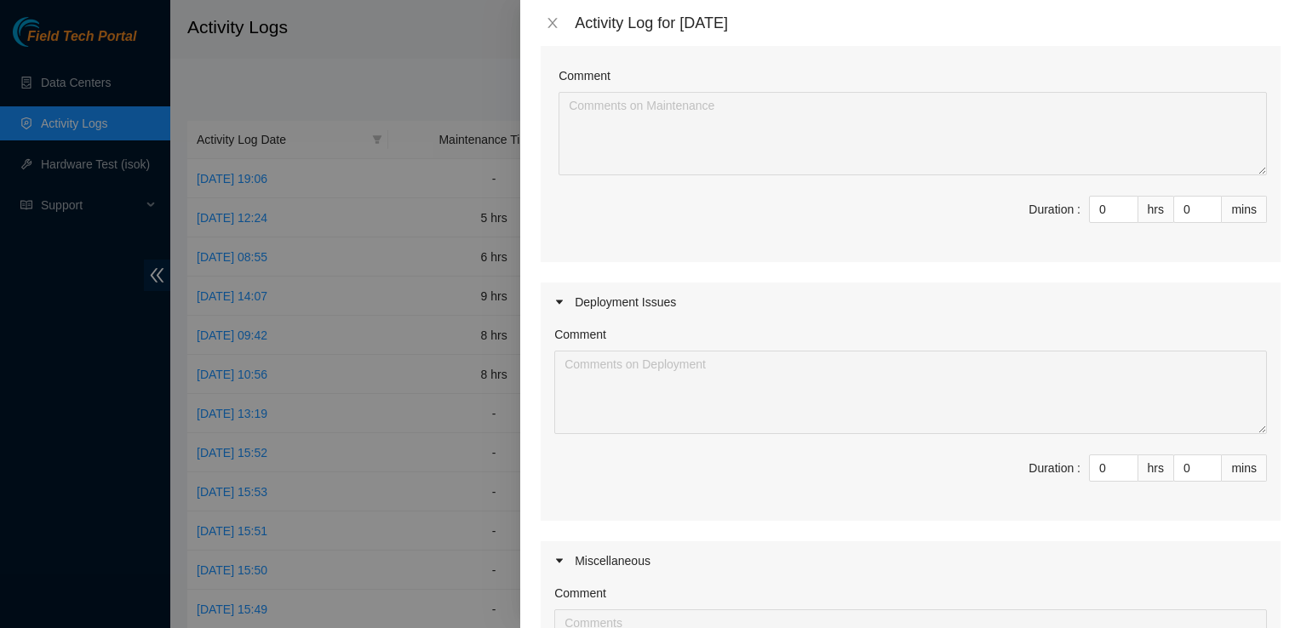
scroll to position [232, 0]
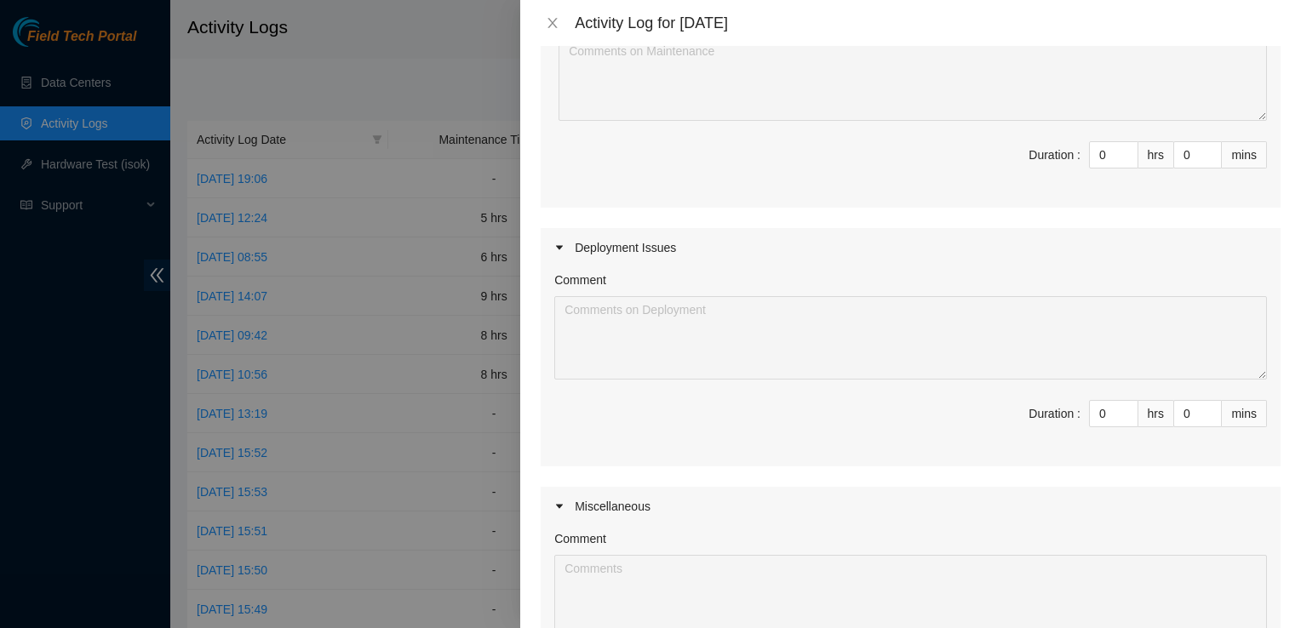
click at [1104, 440] on span "Duration : 0 hrs 0 mins" at bounding box center [910, 424] width 712 height 48
click at [1125, 407] on icon "up" at bounding box center [1128, 410] width 6 height 6
type input "1"
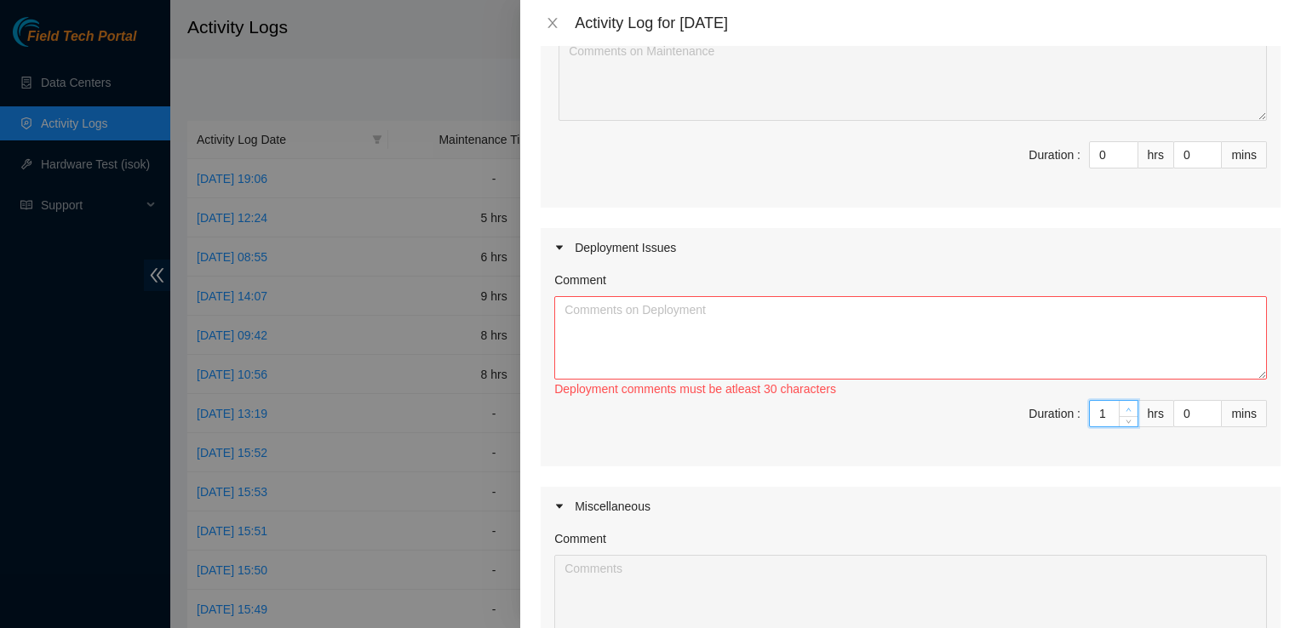
type input "0"
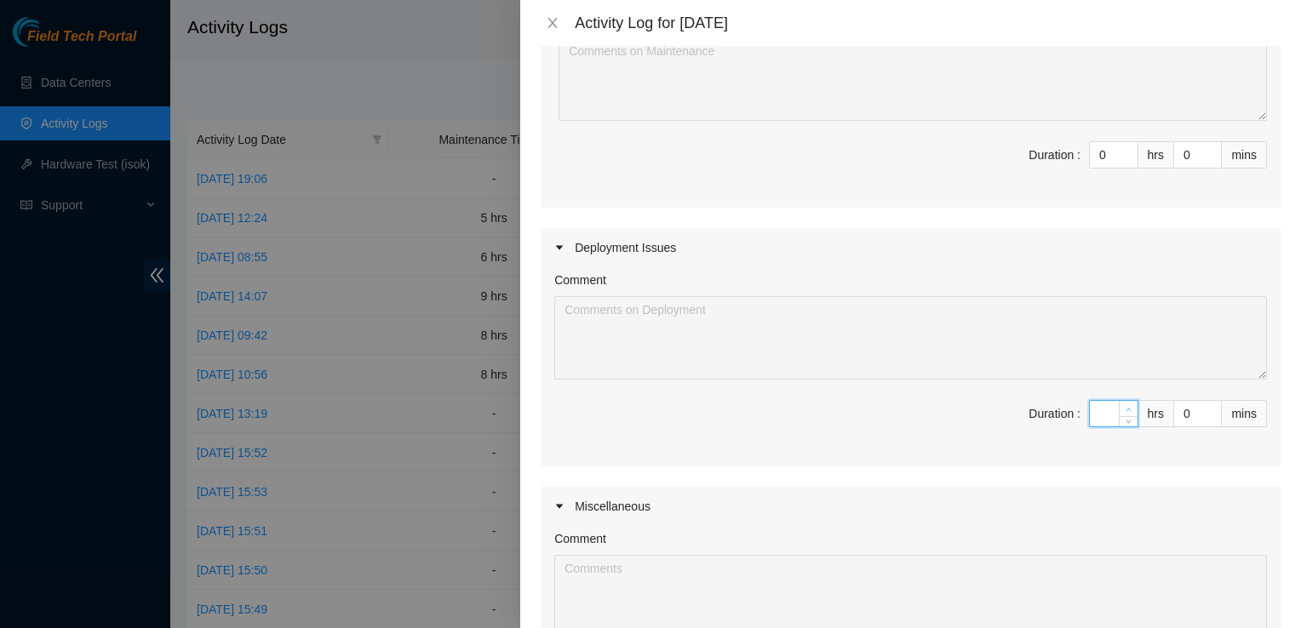
type input "6"
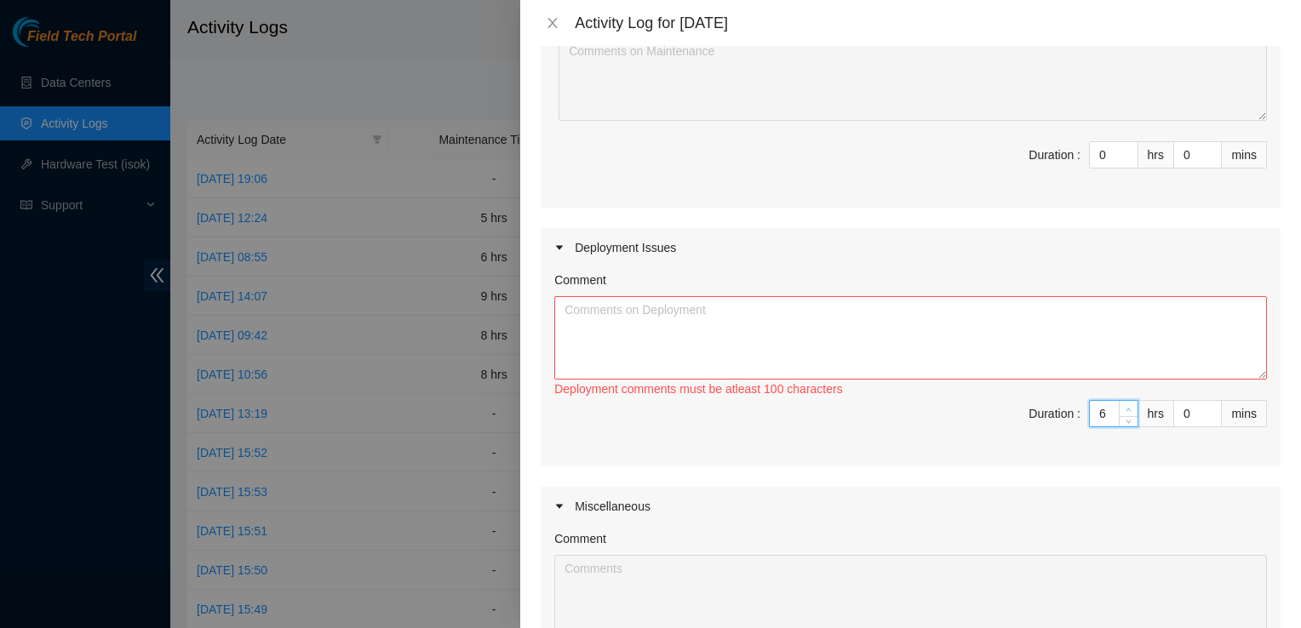
type input "0"
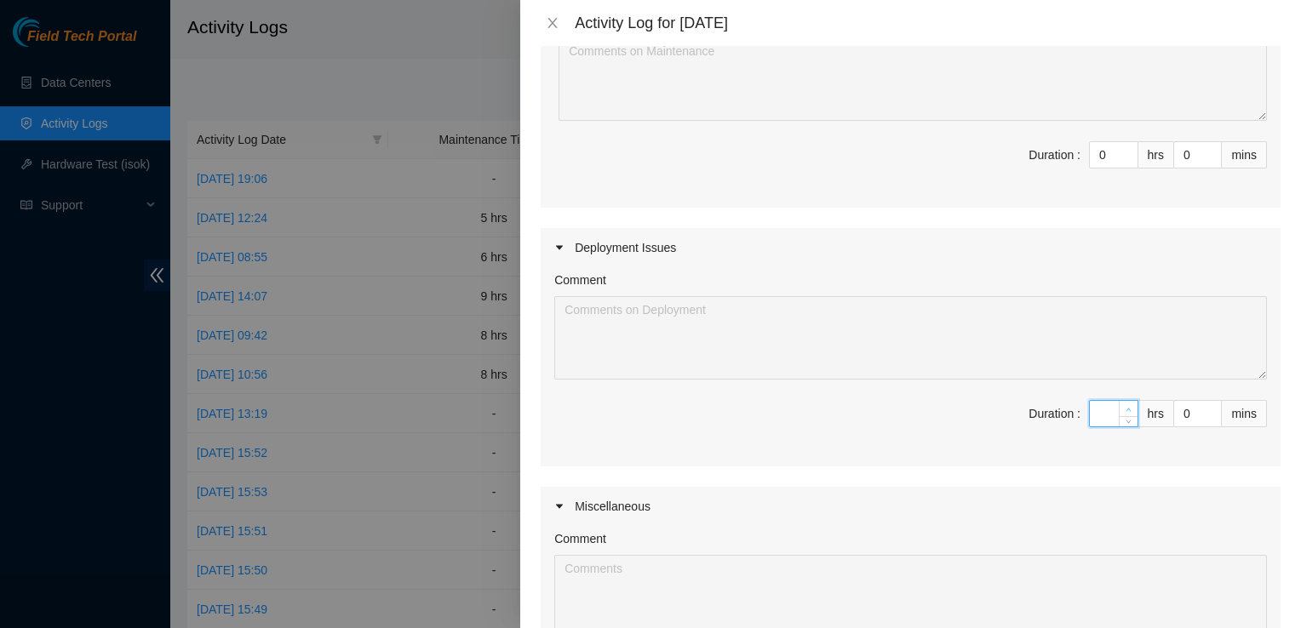
type input "7"
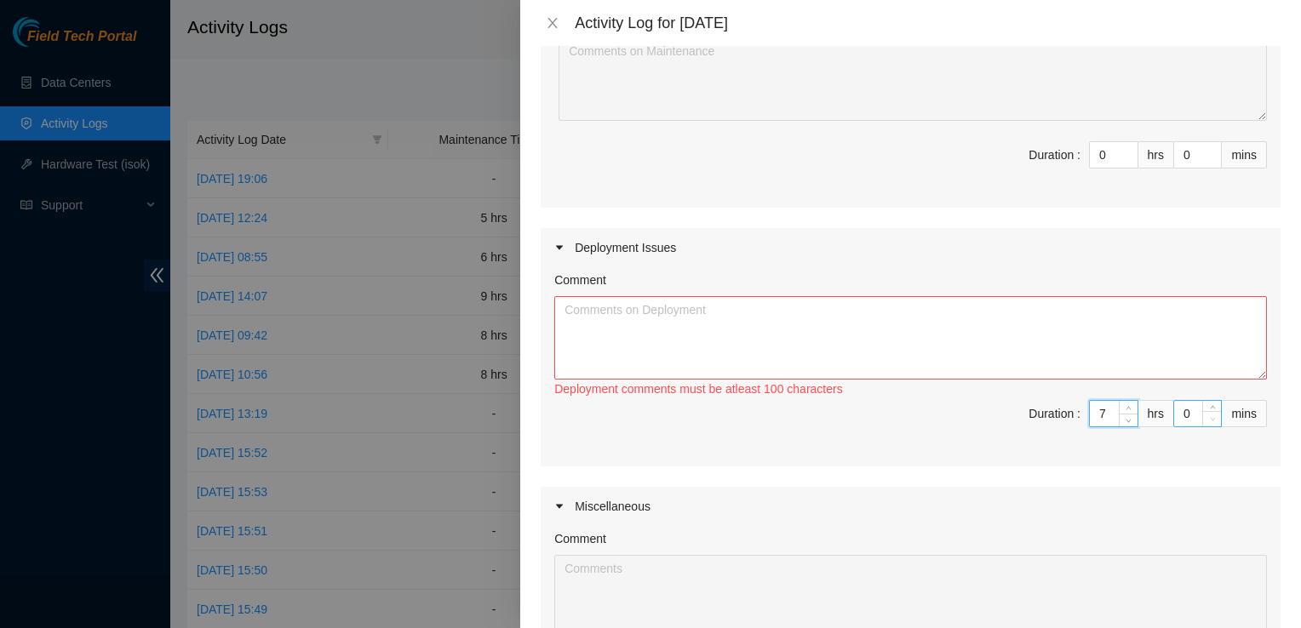
click at [1202, 417] on span "Decrease Value" at bounding box center [1211, 418] width 19 height 15
type input "7"
click at [1174, 417] on input "0" at bounding box center [1197, 414] width 47 height 26
type input "3"
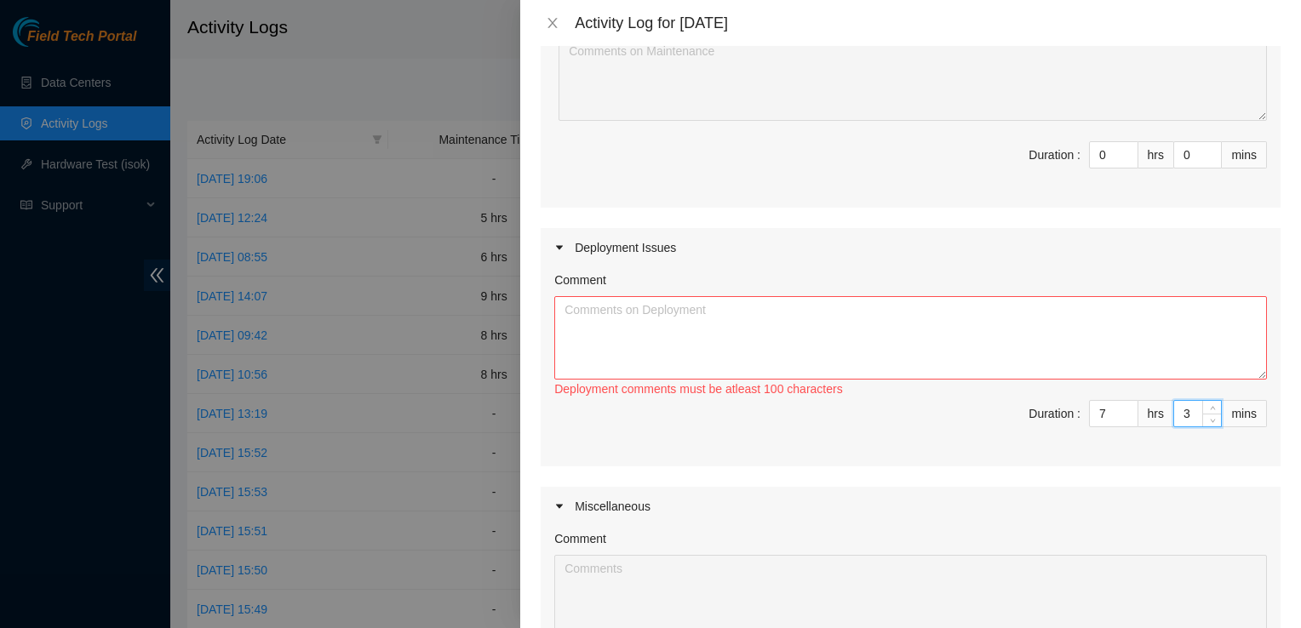
type input "30"
click at [1093, 350] on textarea "Comment" at bounding box center [910, 337] width 712 height 83
paste textarea "Hey [PERSON_NAME] EOD [DATE] Ran /Connect all fibers Finished all fiber connect…"
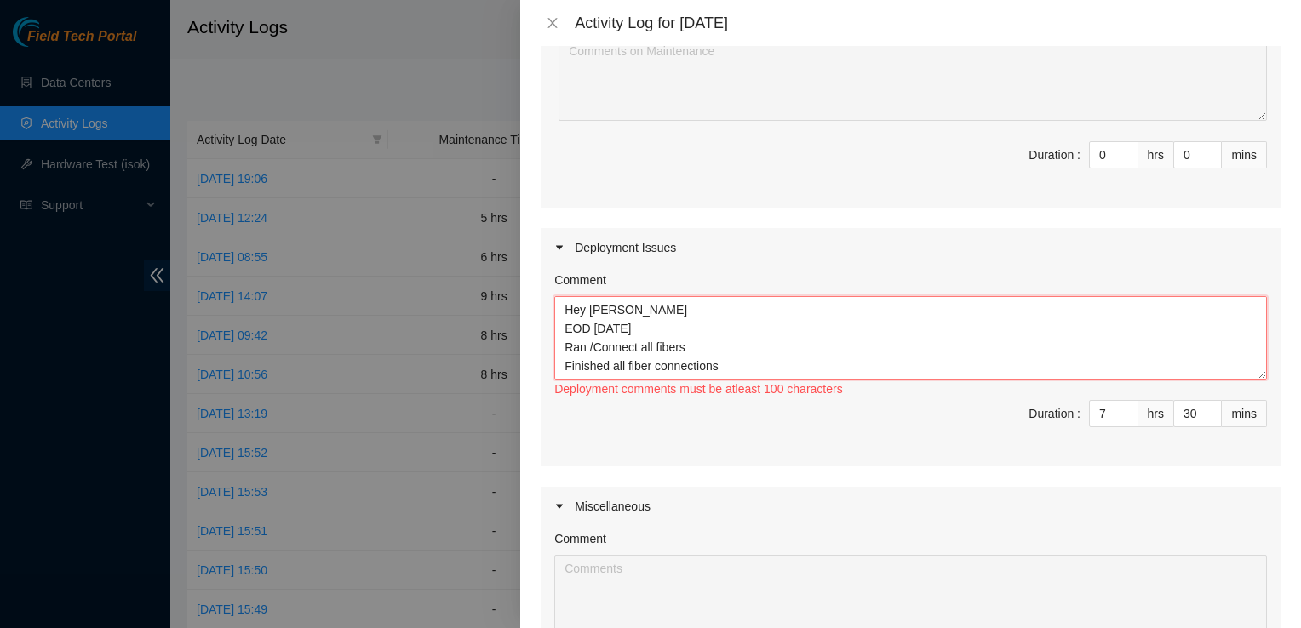
scroll to position [107, 0]
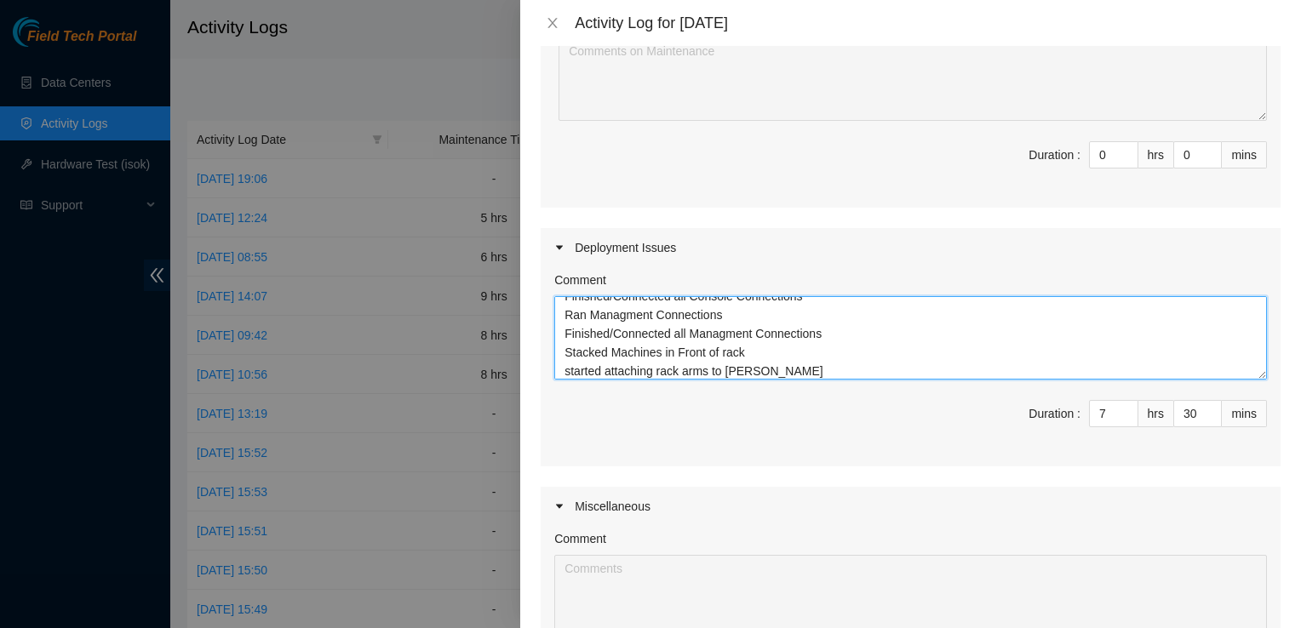
type textarea "Hey [PERSON_NAME] EOD [DATE] Ran /Connect all fibers Finished all fiber connect…"
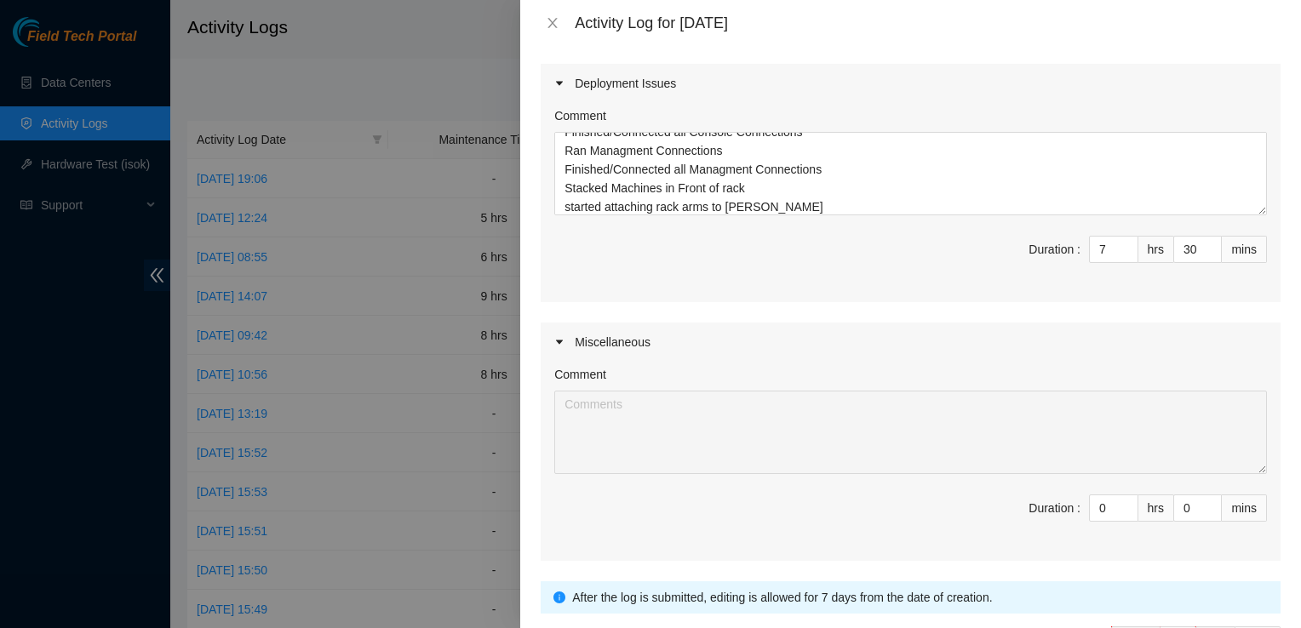
scroll to position [511, 0]
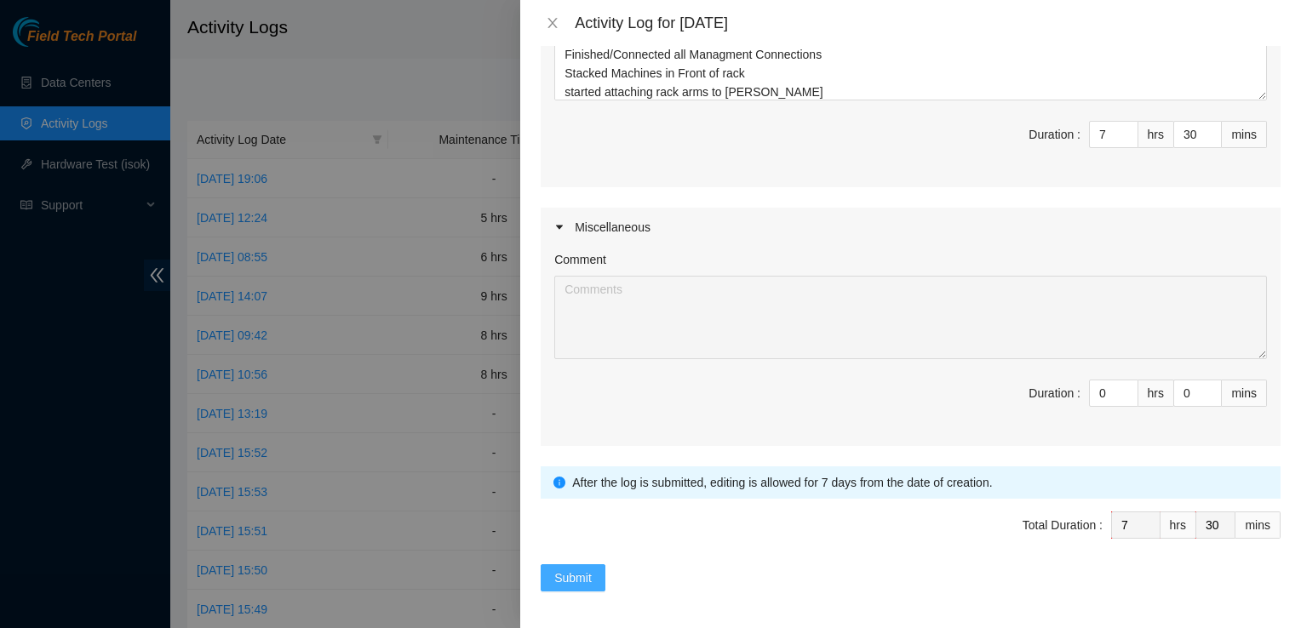
click at [576, 580] on span "Submit" at bounding box center [572, 578] width 37 height 19
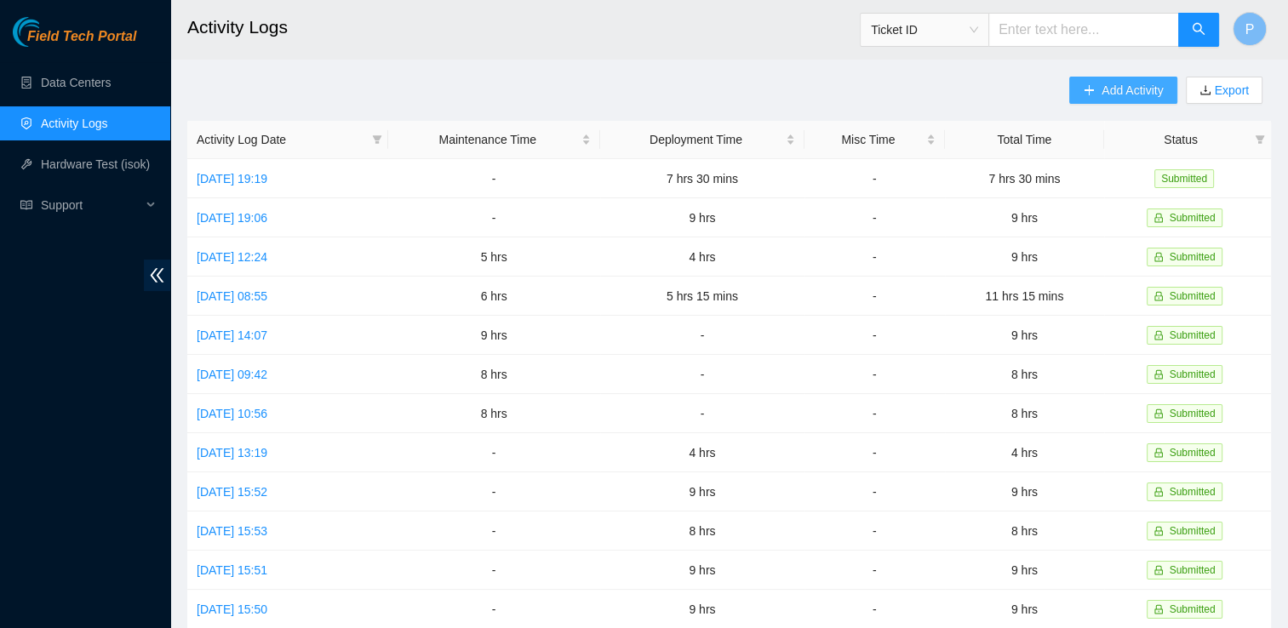
drag, startPoint x: 1136, startPoint y: 102, endPoint x: 1147, endPoint y: 83, distance: 21.8
click at [1147, 83] on span "Add Activity" at bounding box center [1131, 90] width 61 height 19
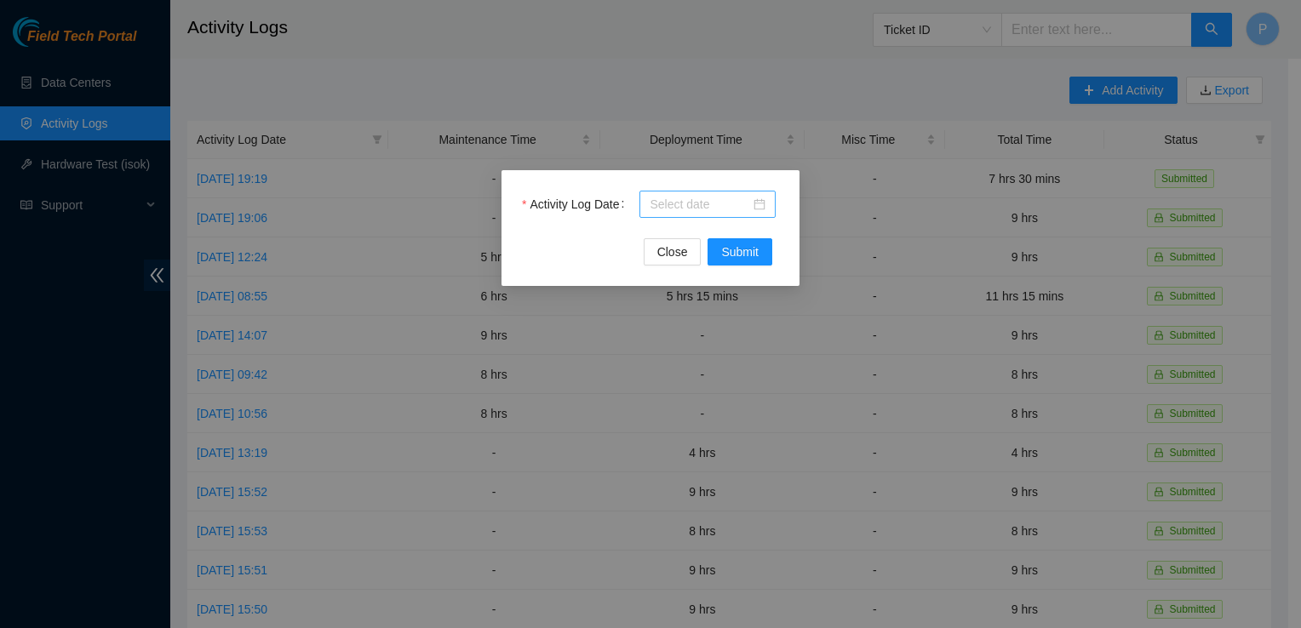
click at [751, 199] on div at bounding box center [707, 204] width 116 height 19
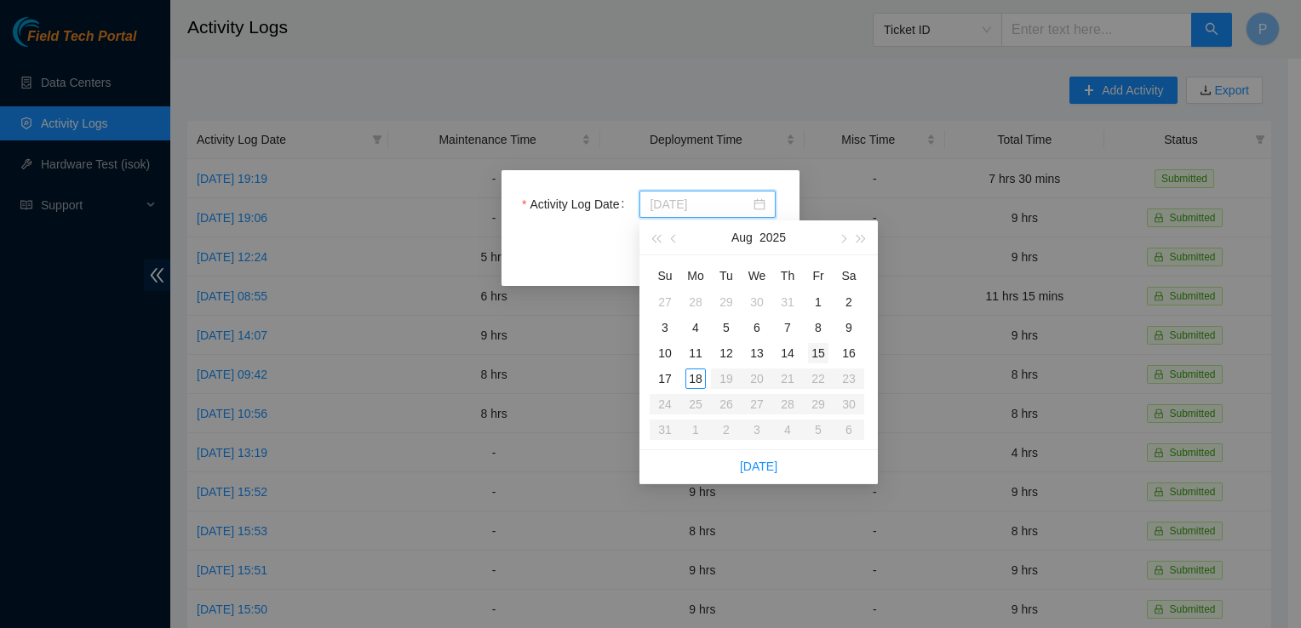
type input "[DATE]"
drag, startPoint x: 816, startPoint y: 351, endPoint x: 824, endPoint y: 359, distance: 11.5
click at [824, 359] on div "15" at bounding box center [818, 353] width 20 height 20
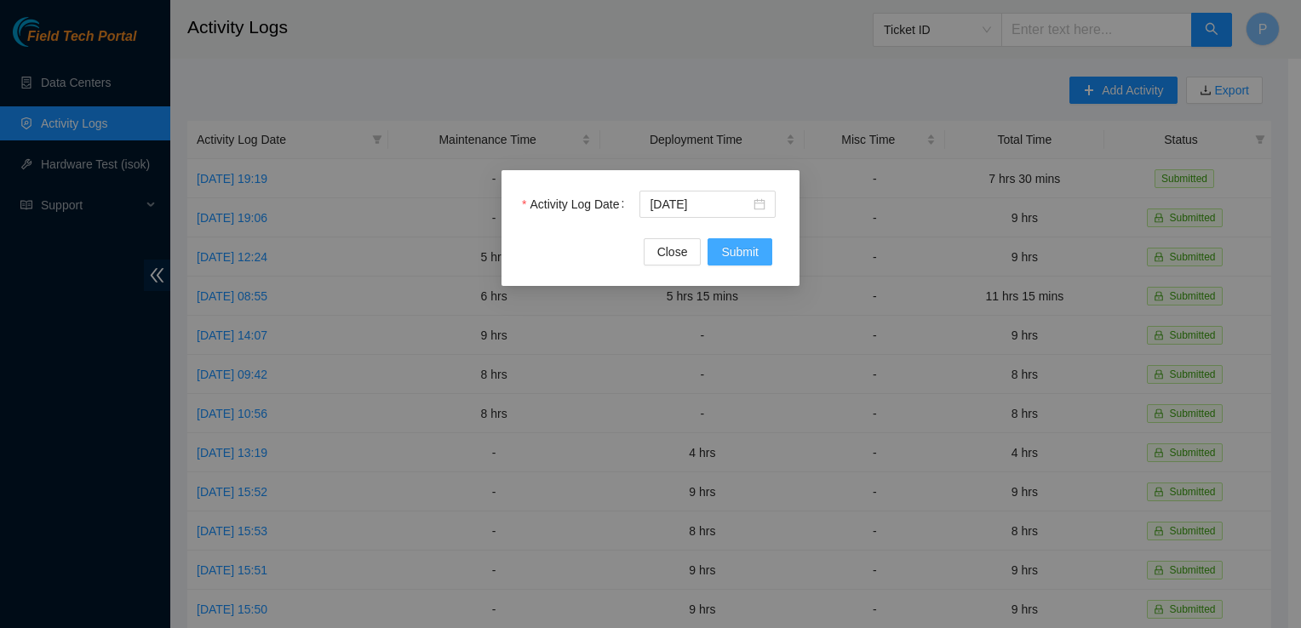
click at [740, 263] on button "Submit" at bounding box center [739, 251] width 65 height 27
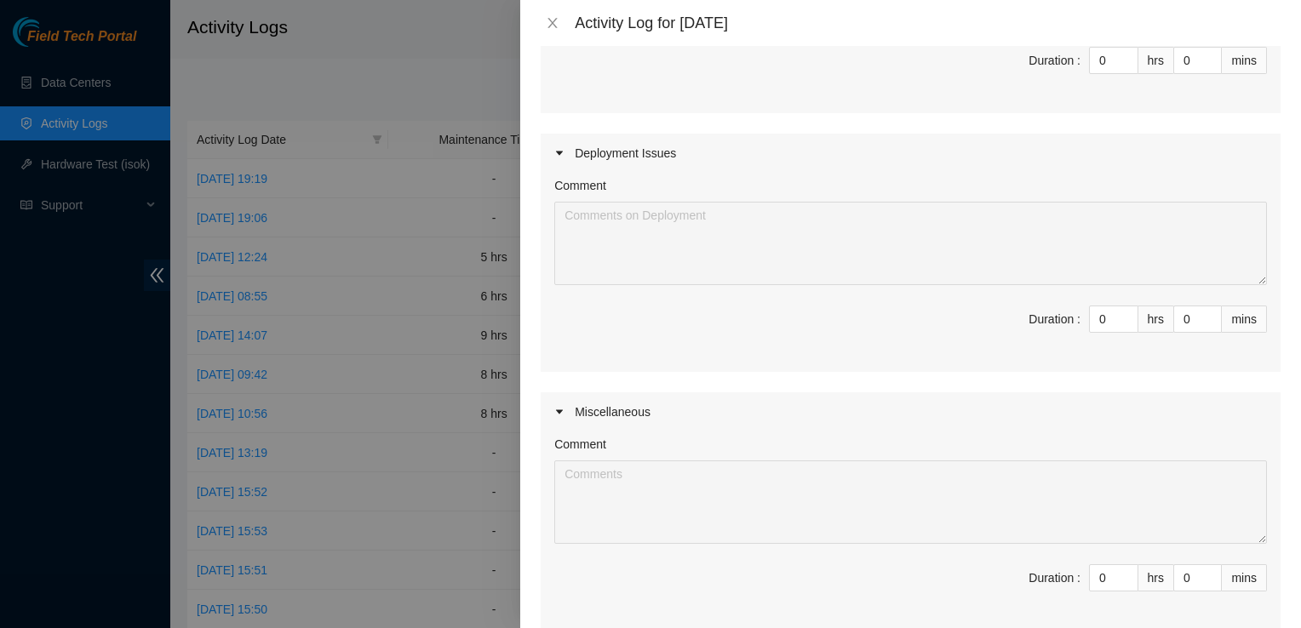
scroll to position [329, 0]
click at [1100, 318] on input "0" at bounding box center [1113, 317] width 48 height 26
type input "9"
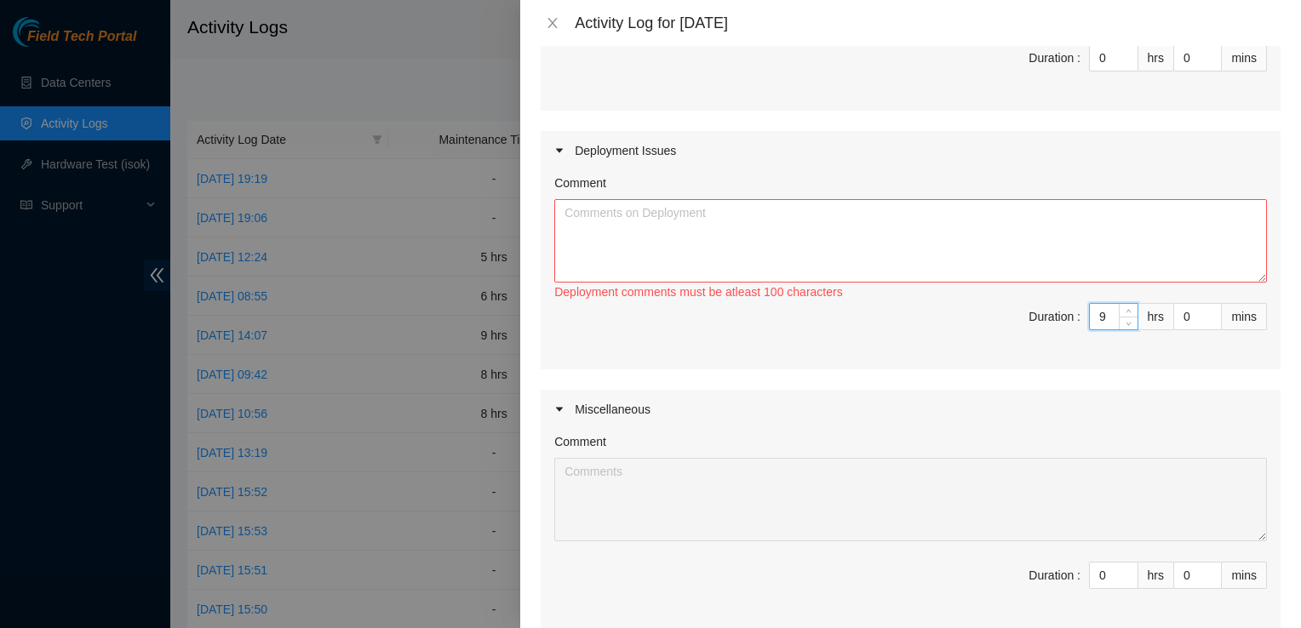
type input "9"
click at [950, 213] on textarea "Comment" at bounding box center [910, 240] width 712 height 83
paste textarea "Hey [PERSON_NAME] EOD Ran Fibers Connected Fibers Scanned Tors Scanned OpenGear…"
type textarea "Hey [PERSON_NAME] EOD Ran Fibers Connected Fibers Scanned Tors Scanned OpenGear…"
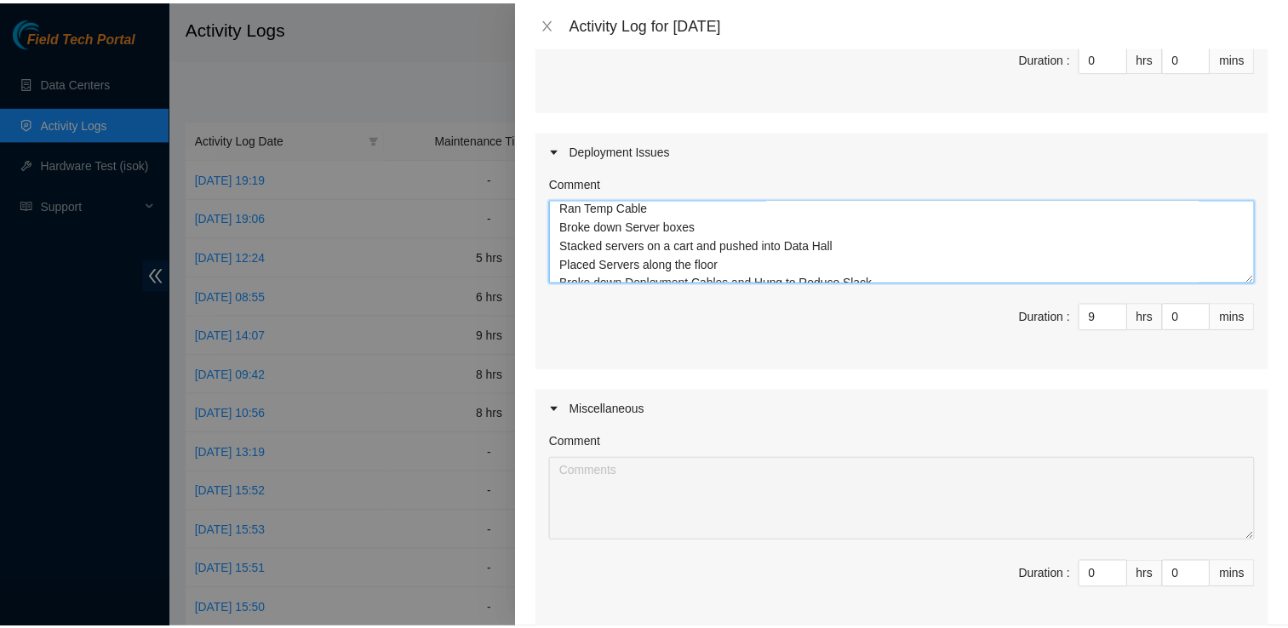
scroll to position [243, 0]
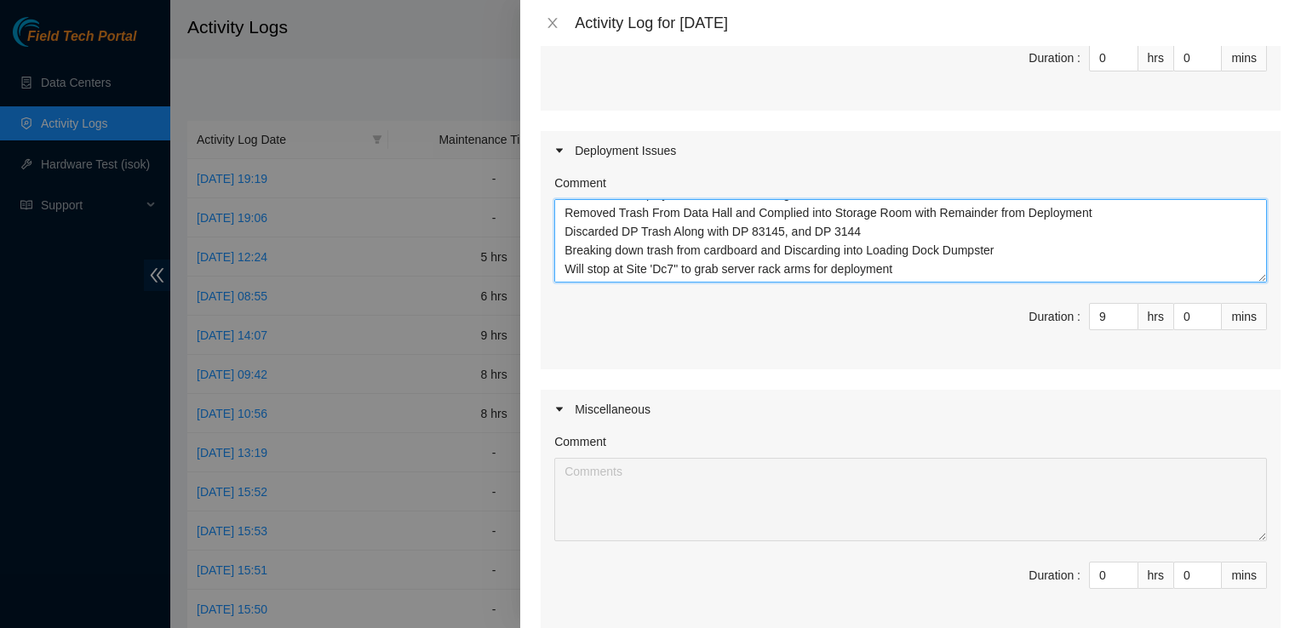
drag, startPoint x: 957, startPoint y: 248, endPoint x: 620, endPoint y: 351, distance: 352.4
click at [620, 351] on div "Comment Hey [PERSON_NAME] EOD Ran Fibers Connected Fibers Scanned Tors Scanned …" at bounding box center [910, 269] width 740 height 199
